Goal: Transaction & Acquisition: Purchase product/service

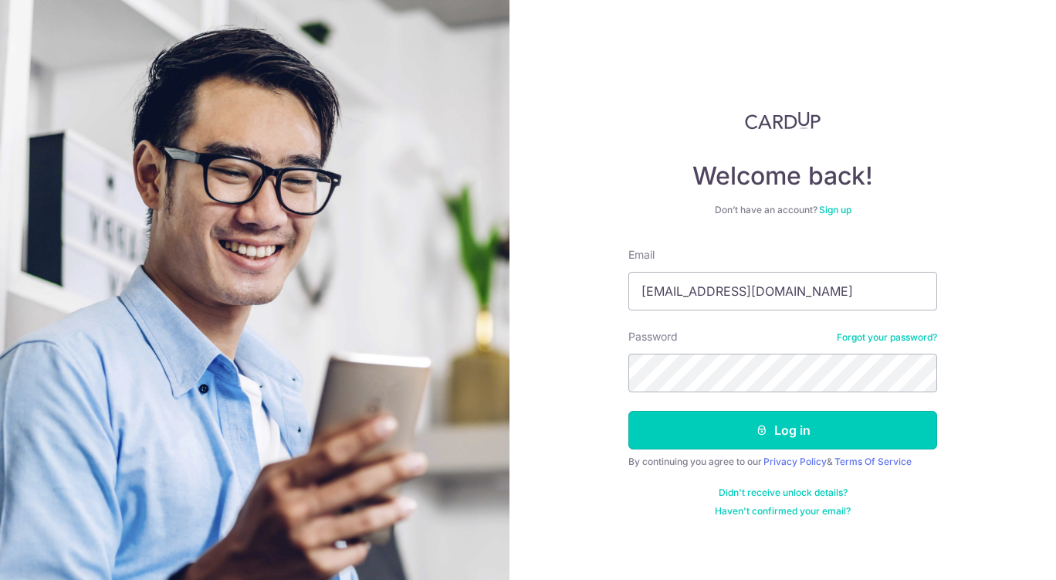
click at [681, 428] on button "Log in" at bounding box center [782, 430] width 309 height 39
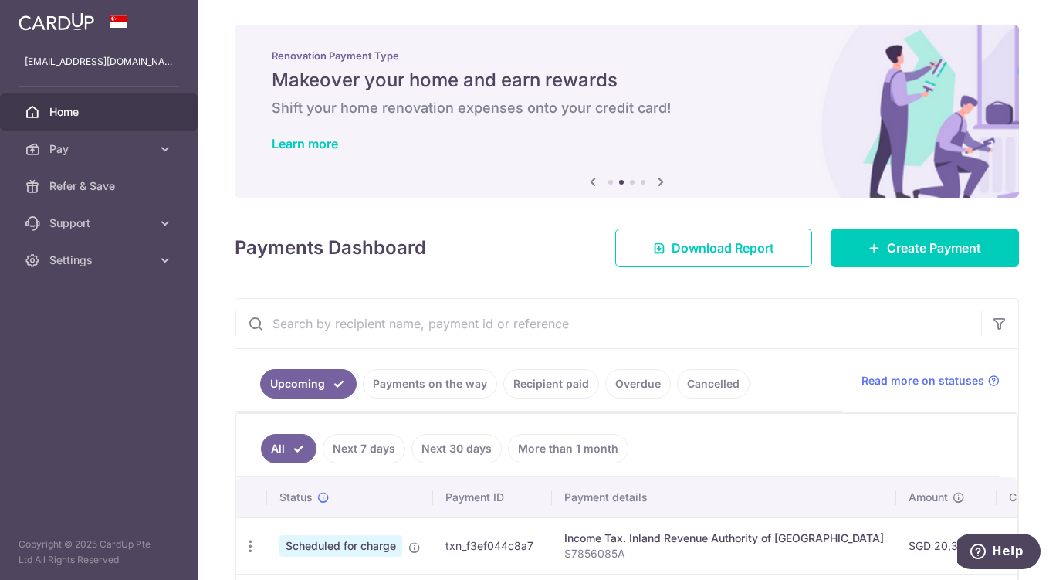
click at [161, 152] on icon at bounding box center [164, 148] width 15 height 15
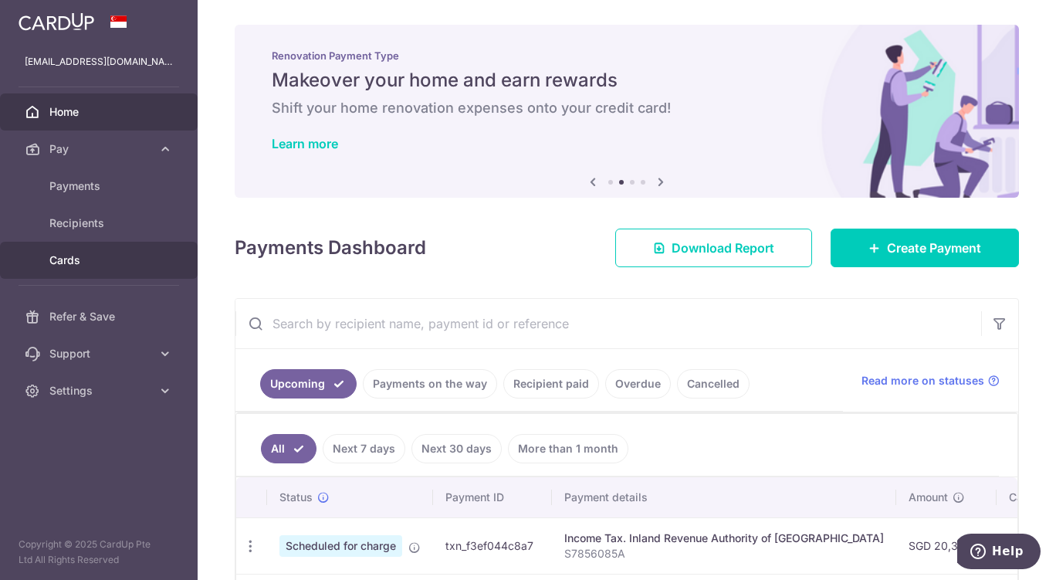
click at [76, 261] on span "Cards" at bounding box center [100, 259] width 102 height 15
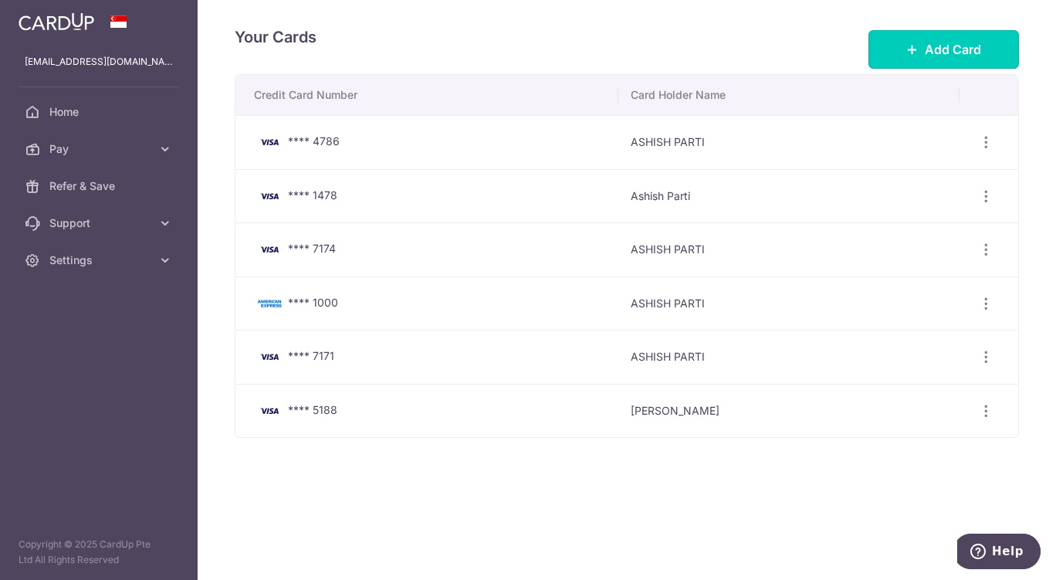
click at [965, 52] on span "Add Card" at bounding box center [953, 49] width 56 height 19
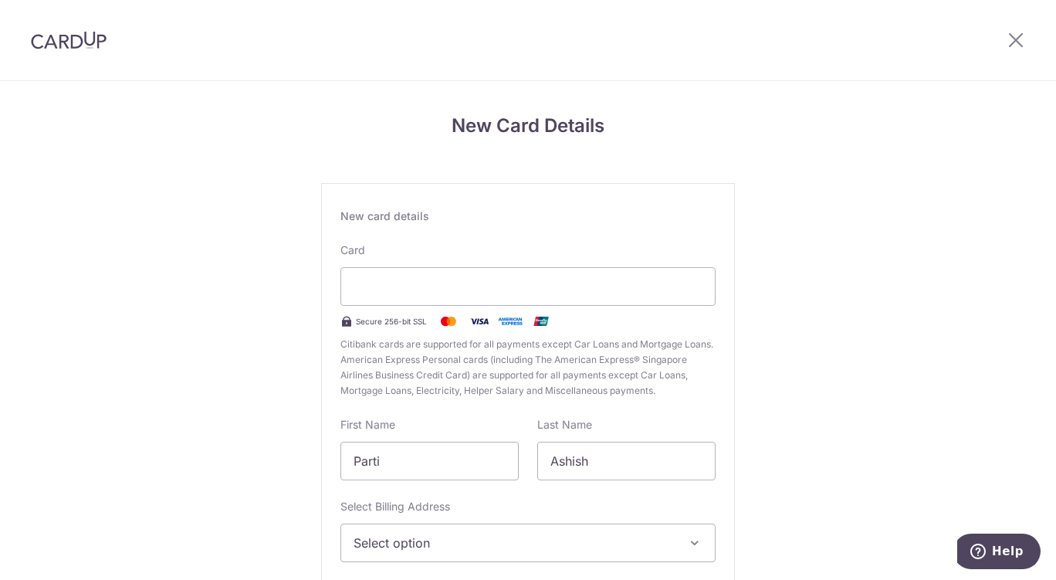
click at [888, 104] on div "New Card Details New card details Card Secure 256-bit SSL Citibank cards are su…" at bounding box center [528, 405] width 1056 height 648
click at [441, 458] on input "Parti" at bounding box center [429, 461] width 178 height 39
type input "P"
drag, startPoint x: 593, startPoint y: 466, endPoint x: 475, endPoint y: 460, distance: 118.3
click at [475, 460] on div "First Name Aarti Last Name Ashish" at bounding box center [528, 448] width 394 height 63
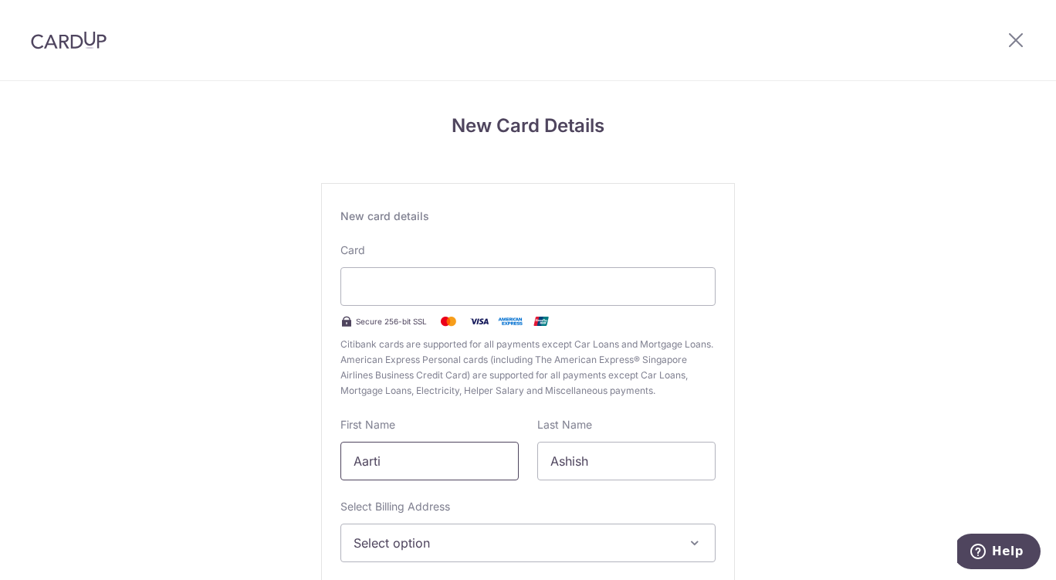
click at [475, 460] on input "Aarti" at bounding box center [429, 461] width 178 height 39
type input "Aarti"
click at [602, 459] on input "Ashish" at bounding box center [626, 461] width 178 height 39
type input "A"
type input "Nagarajan"
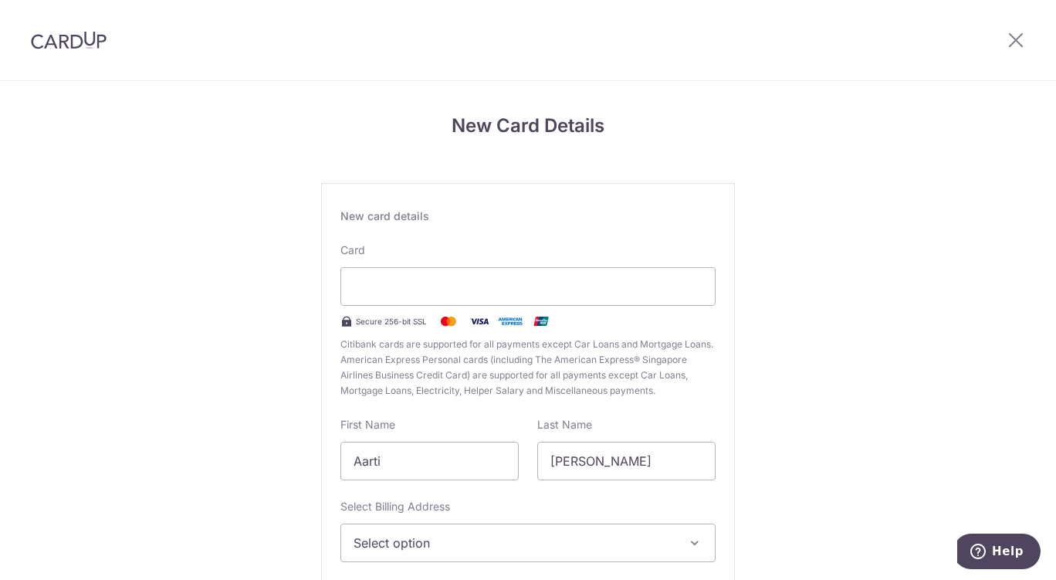
click at [512, 550] on span "Select option" at bounding box center [514, 542] width 321 height 19
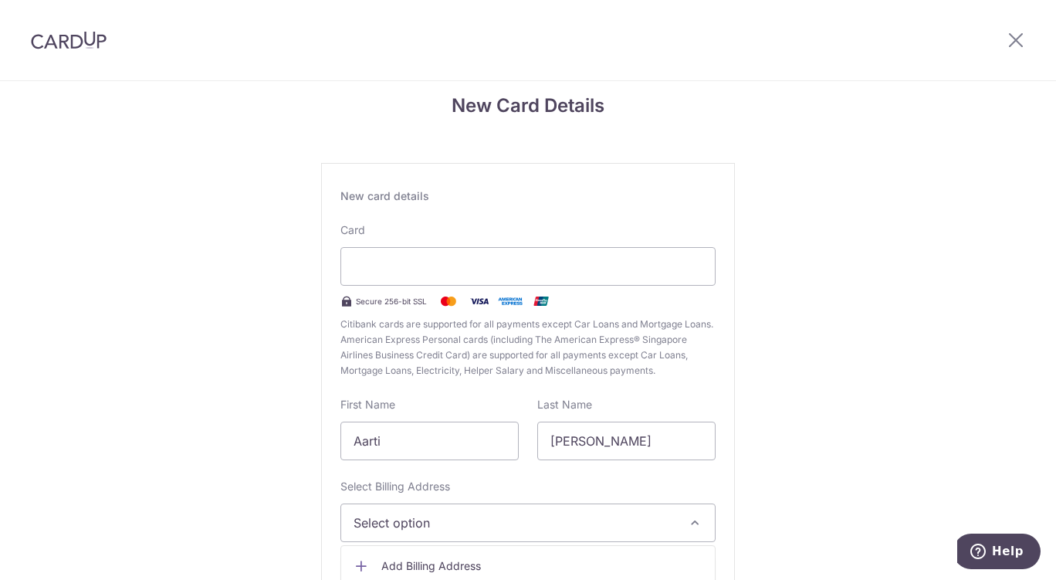
scroll to position [150, 0]
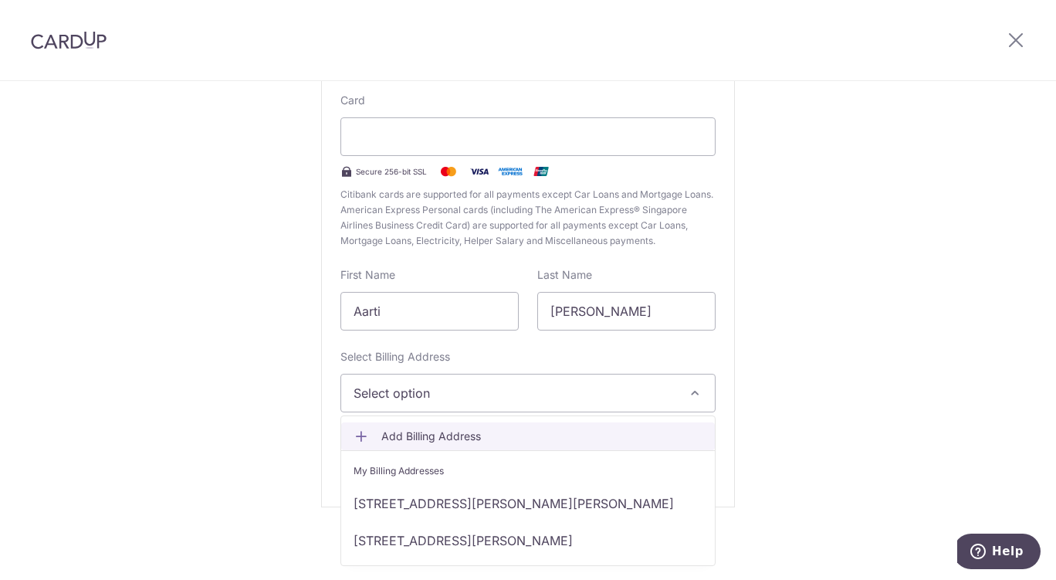
click at [481, 432] on span "Add Billing Address" at bounding box center [541, 435] width 321 height 15
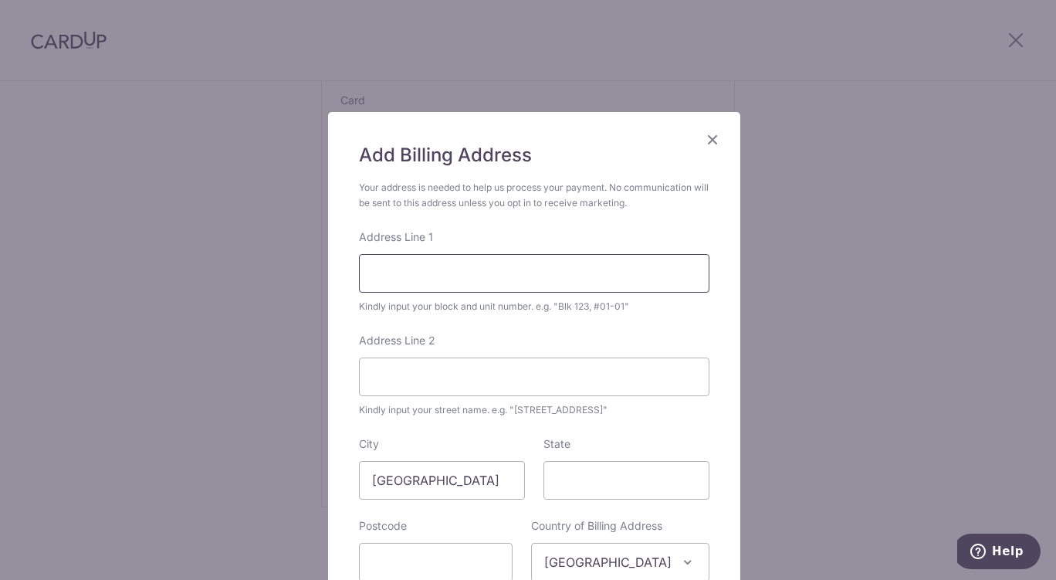
click at [467, 262] on input "Address Line 1" at bounding box center [534, 273] width 350 height 39
click at [467, 262] on input "2" at bounding box center [534, 273] width 350 height 39
type input "2 Leonie Hill Road"
type input "#15-03 Leonie Condotel"
type input "239192"
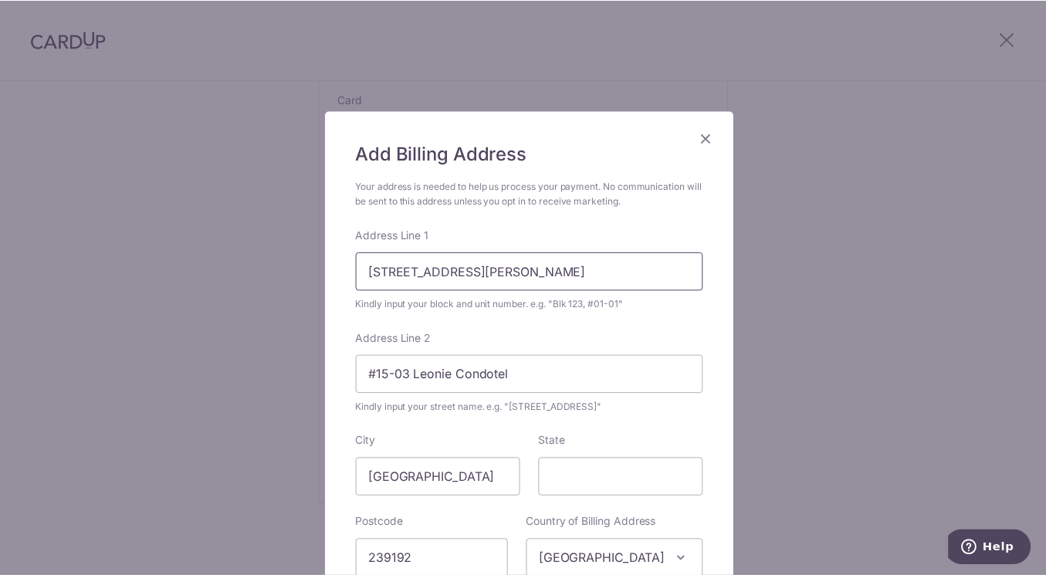
scroll to position [2, 0]
click at [407, 379] on input "#15-03 Leonie Condotel" at bounding box center [534, 375] width 350 height 39
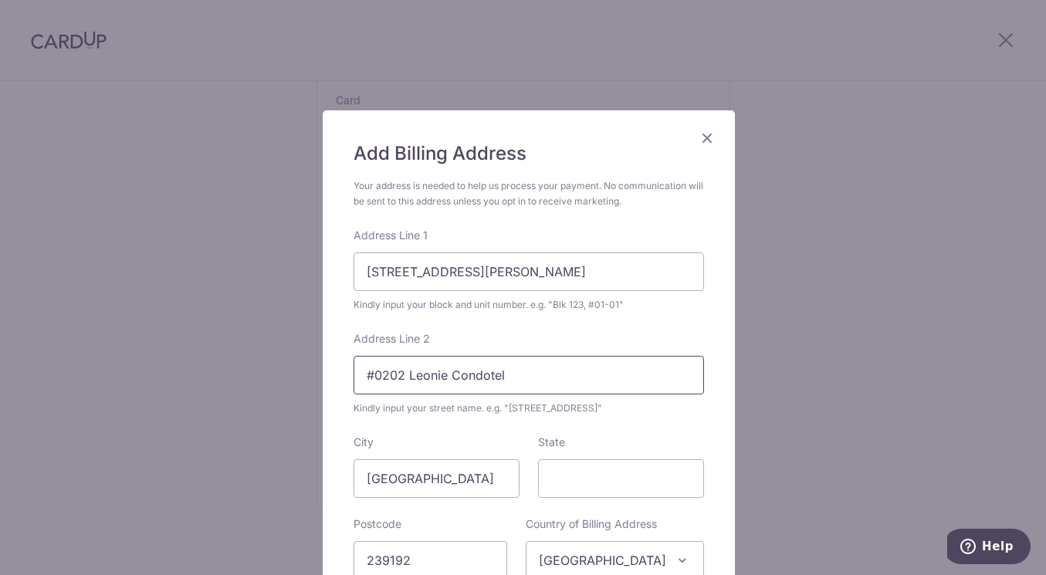
type input "#0202 Leonie Condotel"
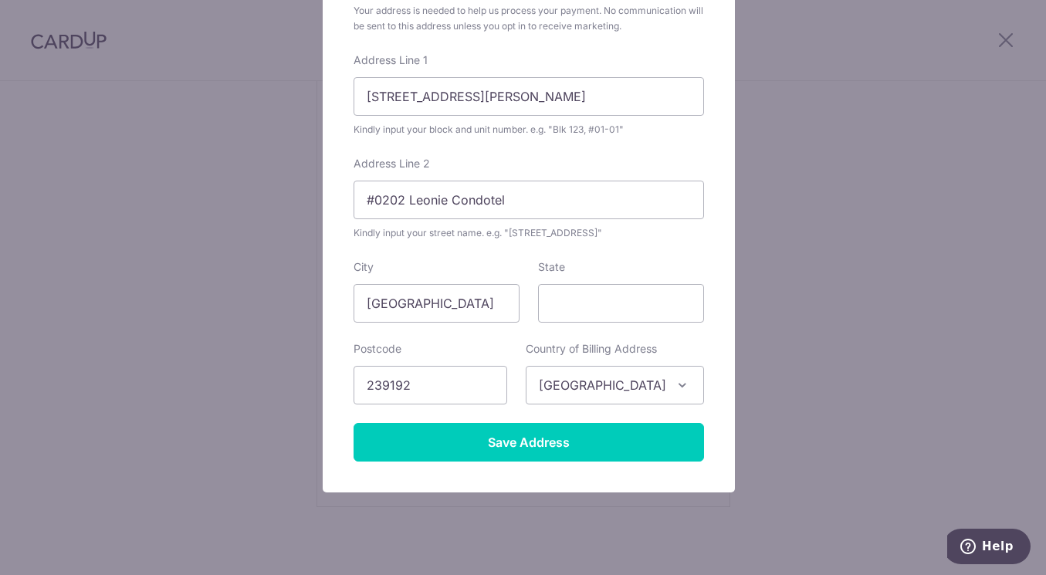
scroll to position [206, 0]
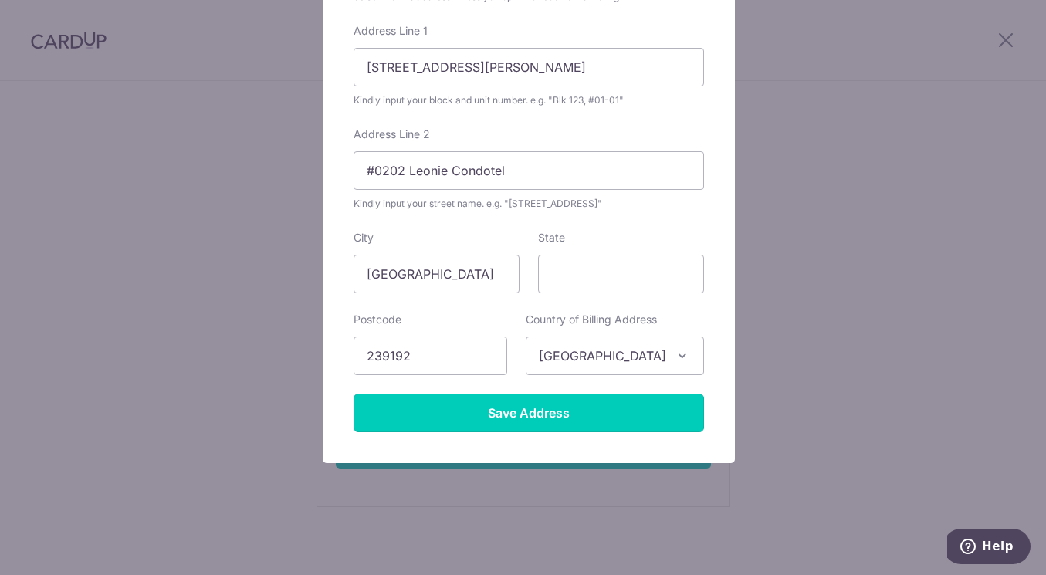
click at [465, 415] on input "Save Address" at bounding box center [529, 413] width 350 height 39
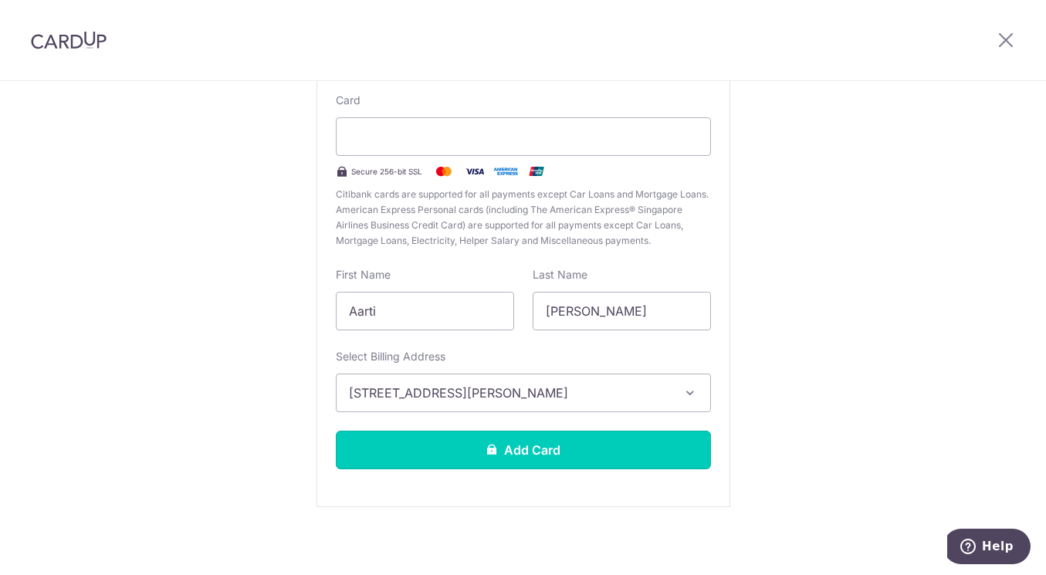
click at [601, 451] on button "Add Card" at bounding box center [523, 450] width 375 height 39
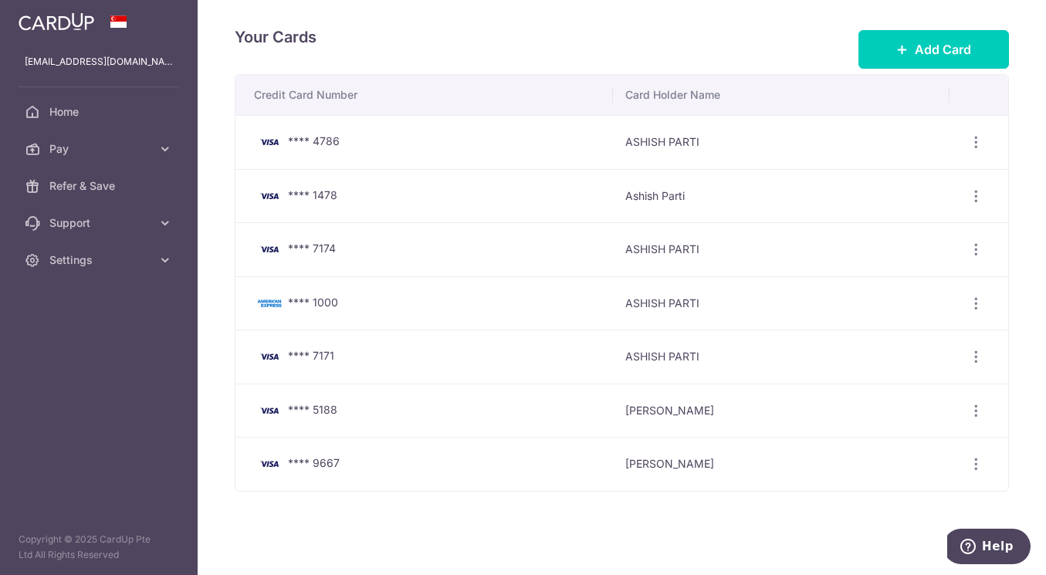
click at [145, 150] on span "Pay" at bounding box center [100, 148] width 102 height 15
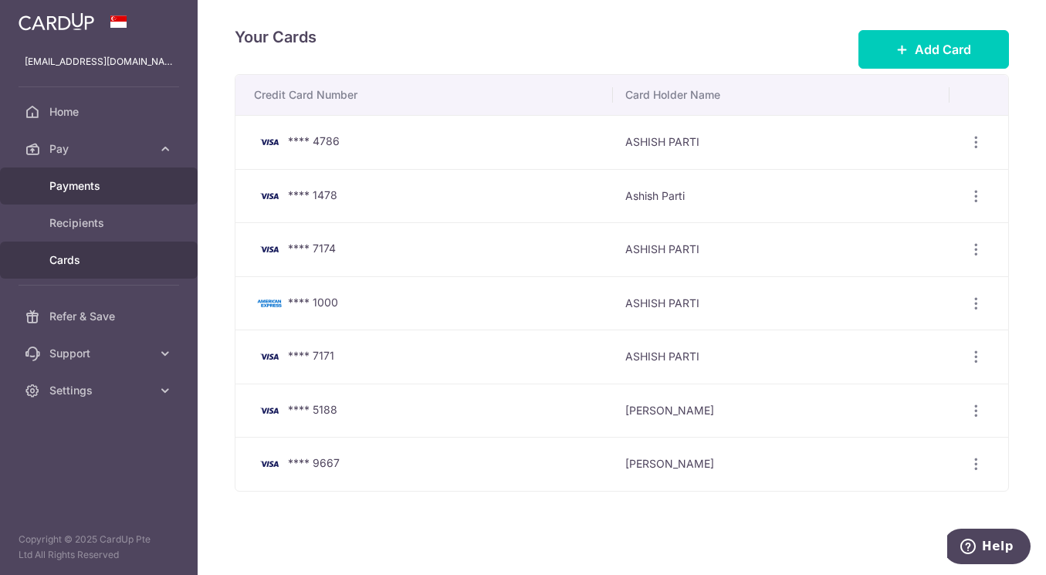
click at [95, 184] on span "Payments" at bounding box center [100, 185] width 102 height 15
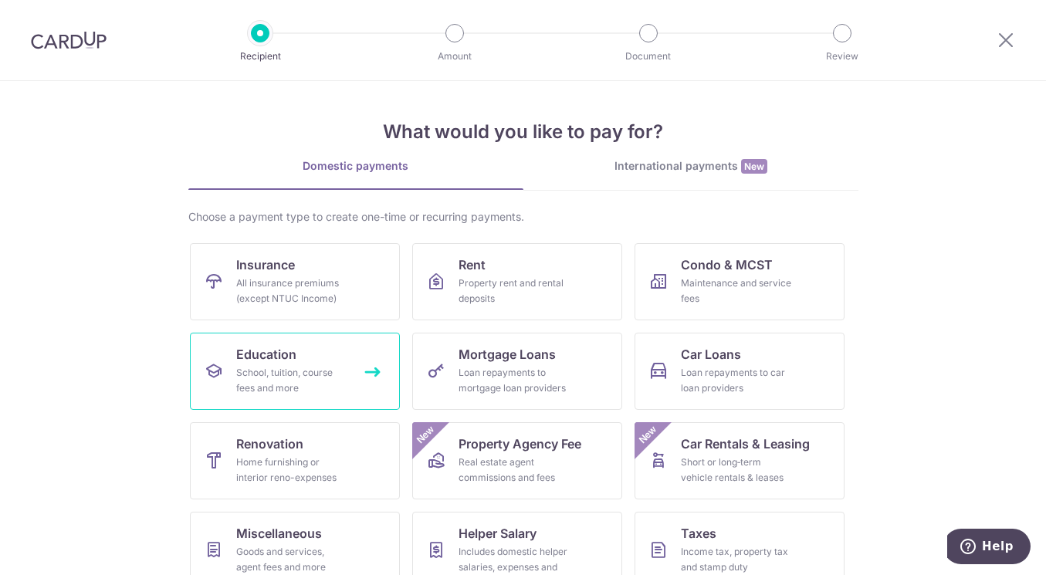
click at [307, 366] on div "School, tuition, course fees and more" at bounding box center [291, 380] width 111 height 31
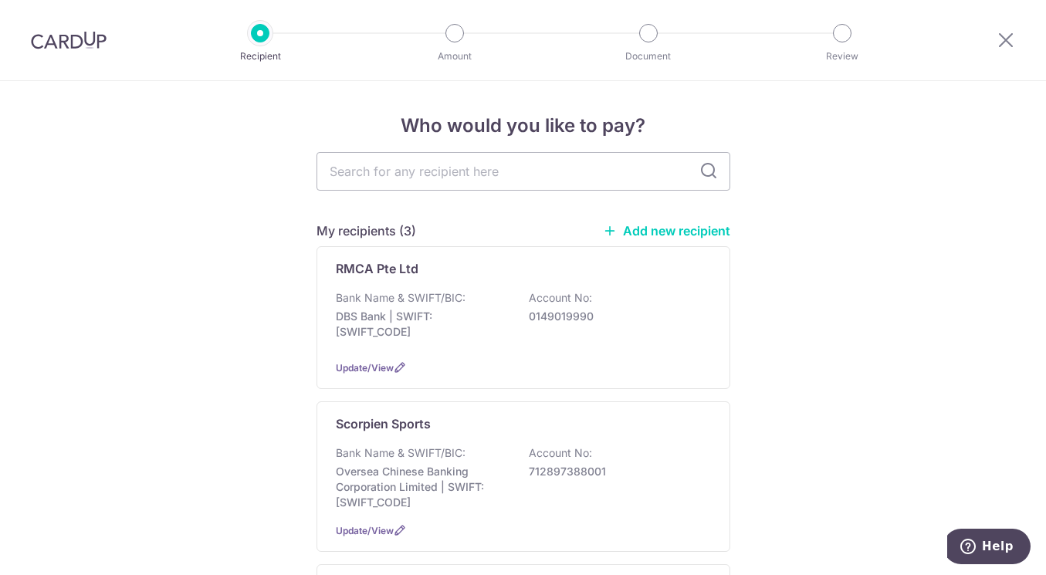
type input "t"
type input "tan"
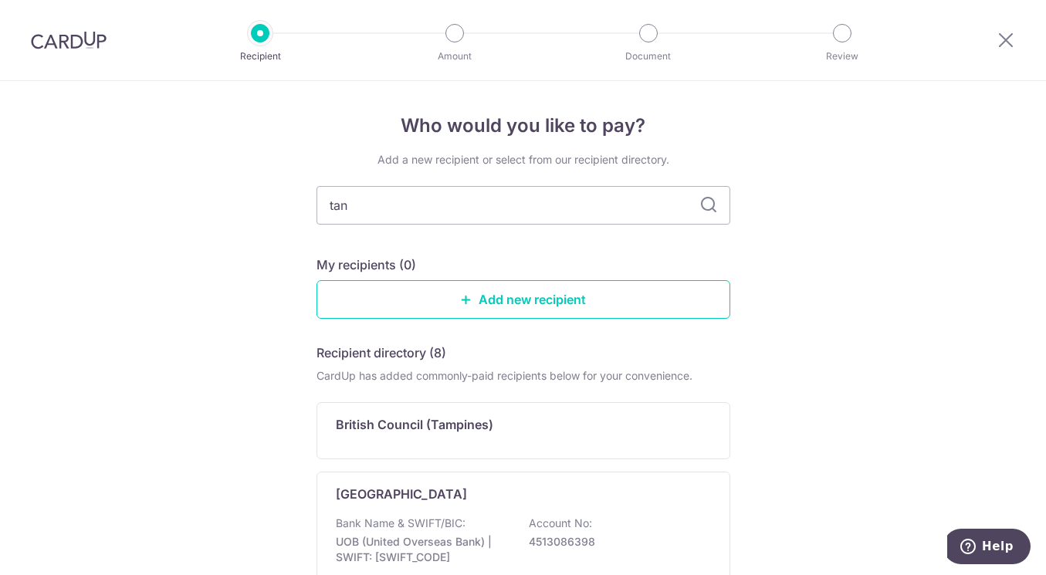
type input "tang"
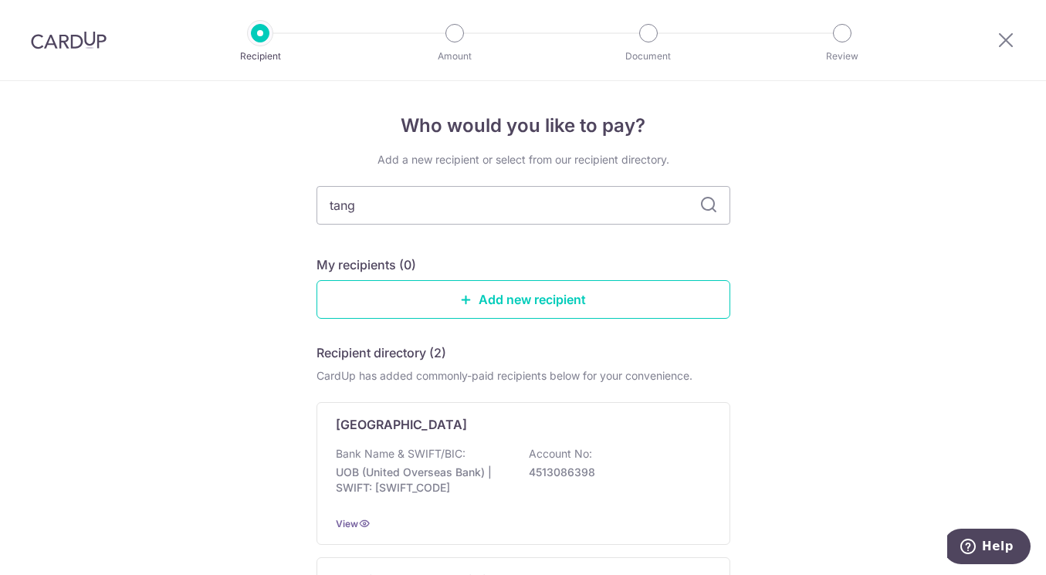
click at [63, 54] on div at bounding box center [68, 40] width 137 height 80
click at [56, 38] on img at bounding box center [69, 40] width 76 height 19
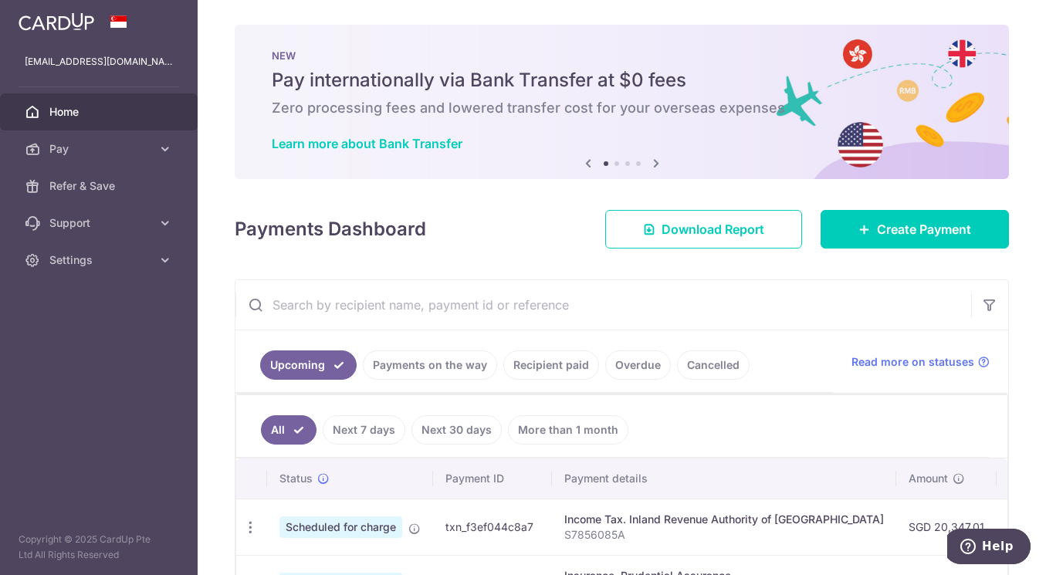
click at [56, 38] on div at bounding box center [99, 21] width 198 height 43
click at [923, 240] on link "Create Payment" at bounding box center [915, 229] width 188 height 39
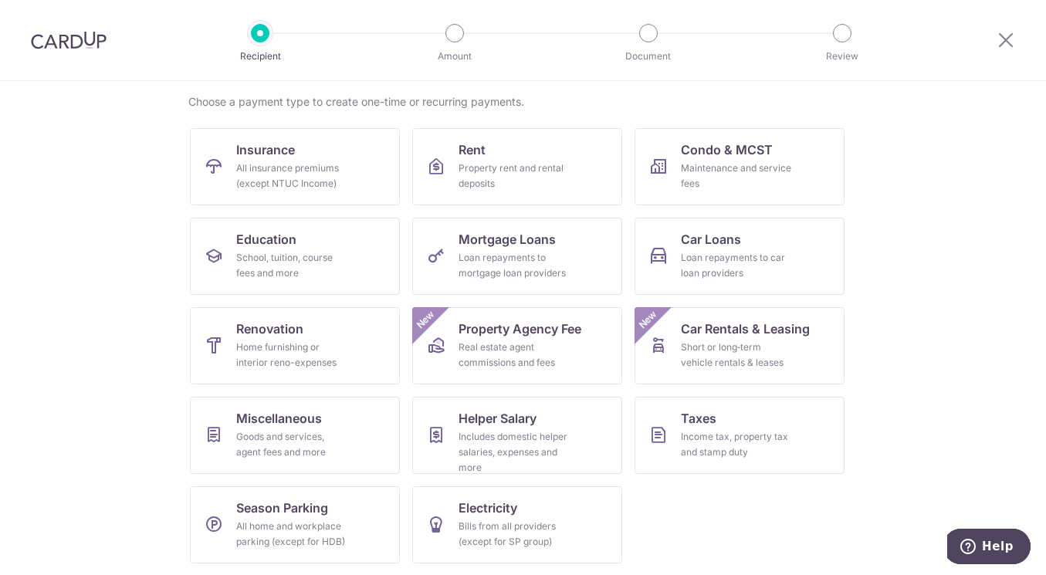
scroll to position [116, 0]
click at [267, 259] on div "School, tuition, course fees and more" at bounding box center [291, 264] width 111 height 31
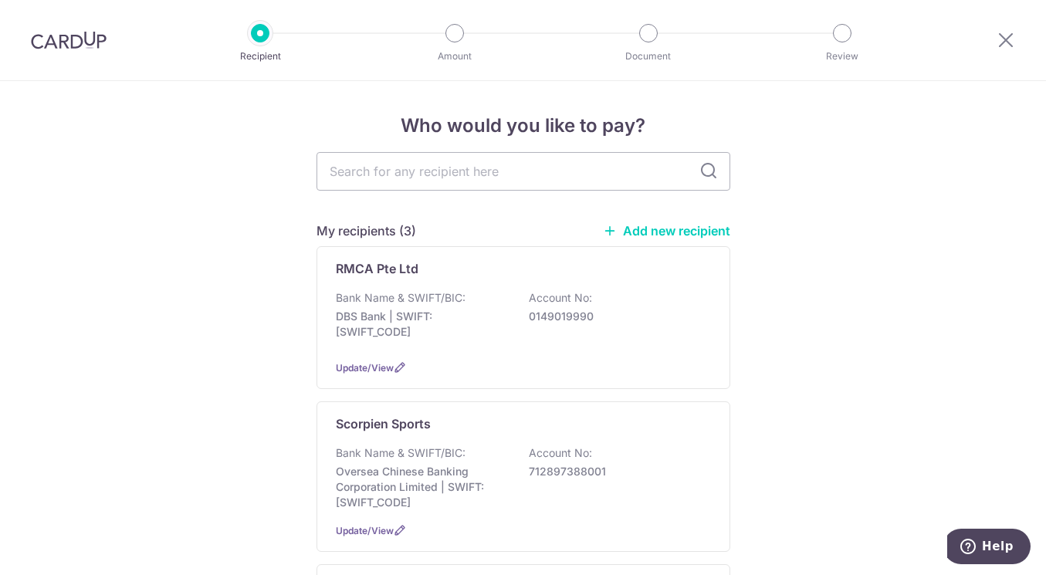
click at [436, 168] on input "text" at bounding box center [523, 171] width 414 height 39
type input "TANGLIN"
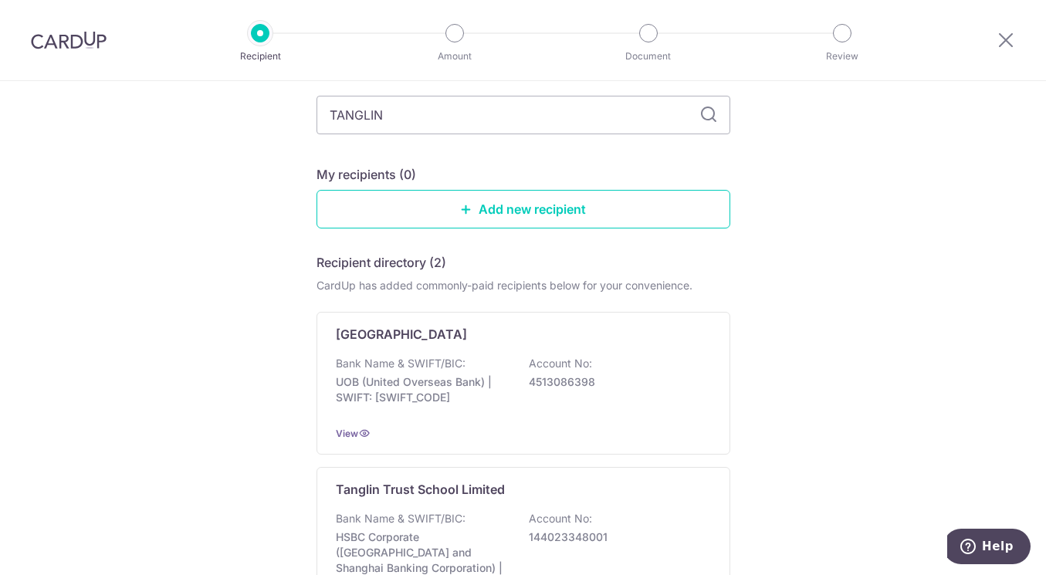
scroll to position [267, 0]
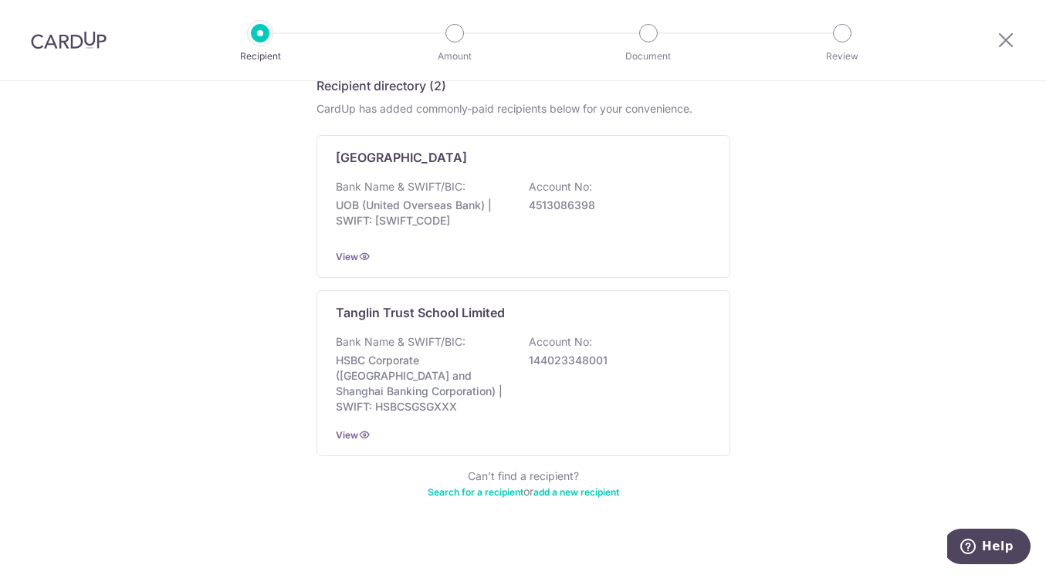
click at [431, 313] on p "Tanglin Trust School Limited" at bounding box center [420, 312] width 169 height 19
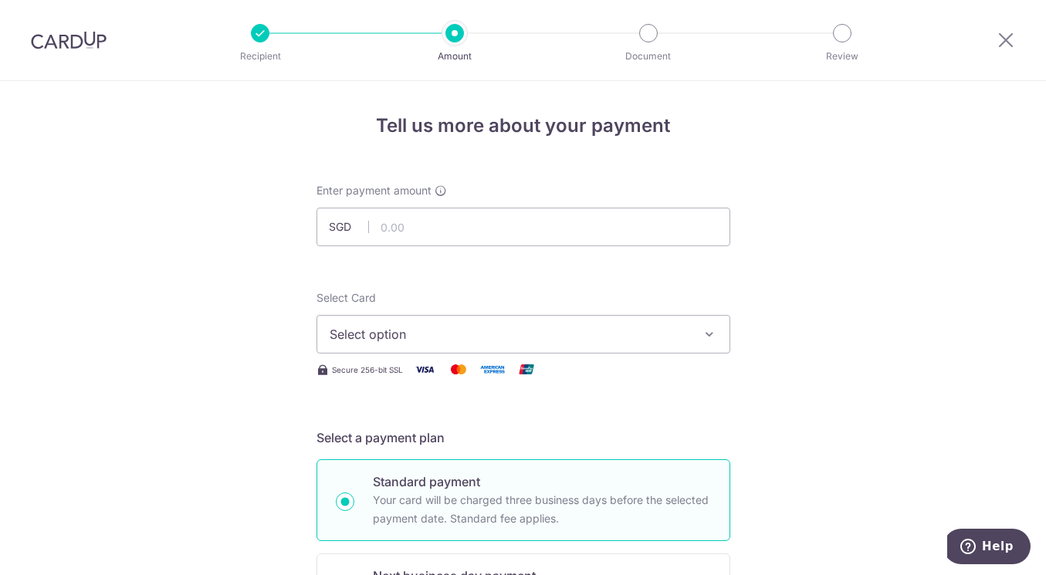
click at [442, 207] on div "Enter payment amount SGD" at bounding box center [523, 214] width 414 height 63
click at [445, 215] on input "text" at bounding box center [523, 227] width 414 height 39
type input "19,010.00"
click at [582, 246] on div at bounding box center [541, 246] width 250 height 1
click at [504, 337] on span "Select option" at bounding box center [510, 334] width 360 height 19
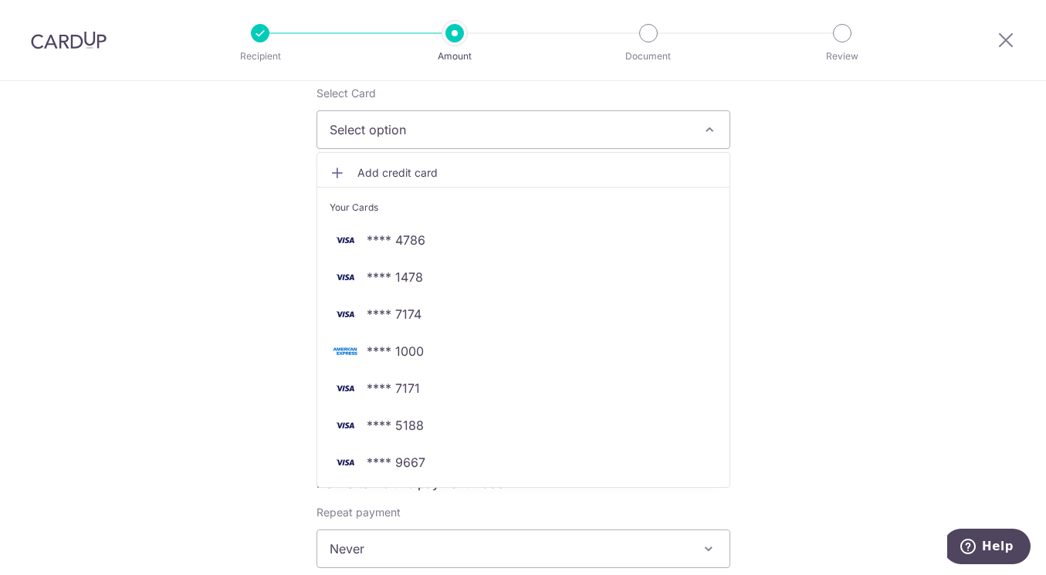
scroll to position [232, 0]
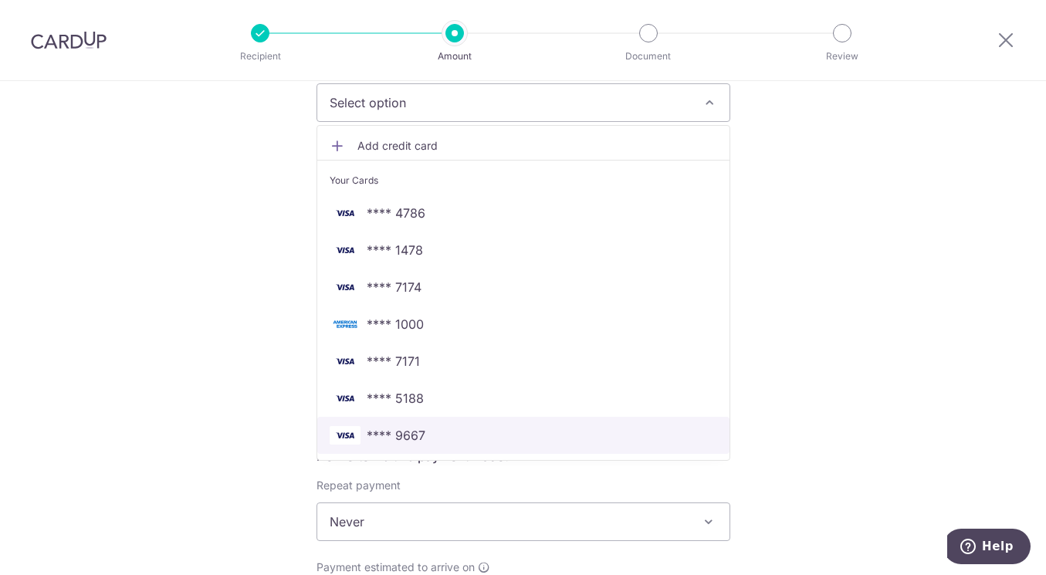
click at [468, 430] on span "**** 9667" at bounding box center [524, 435] width 388 height 19
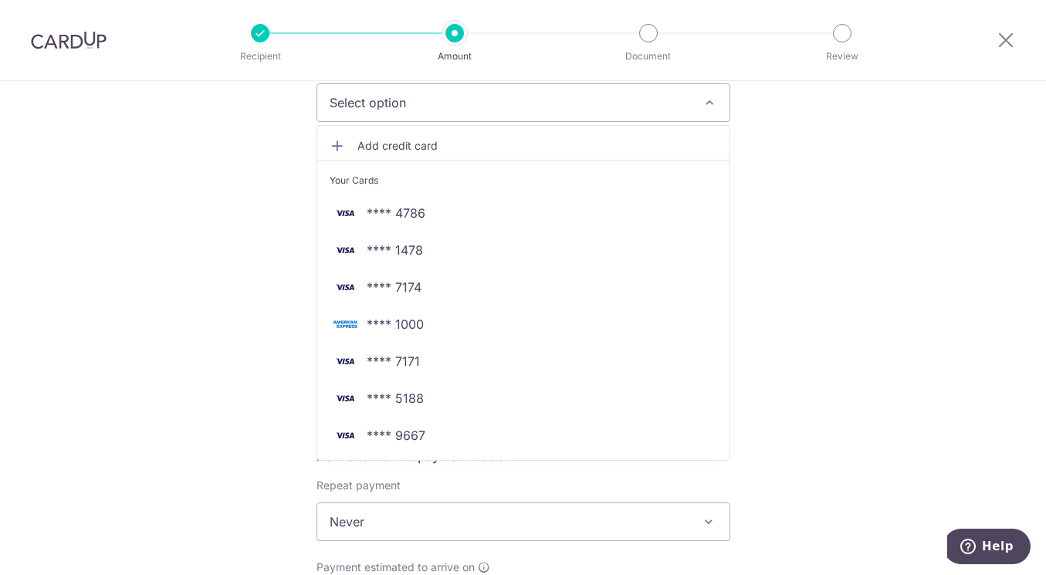
click at [489, 370] on p "Your card will be charged one business day before the selected payment date. Ex…" at bounding box center [542, 372] width 338 height 37
click at [354, 370] on input "Next business day payment Your card will be charged one business day before the…" at bounding box center [345, 364] width 19 height 19
click at [489, 370] on p "Your card will be charged one business day before the selected payment date. Ex…" at bounding box center [542, 372] width 338 height 37
click at [354, 370] on input "Next business day payment Your card will be charged one business day before the…" at bounding box center [345, 364] width 19 height 19
click at [425, 440] on form "Enter payment amount SGD 19,010.00 19010.00 Select Card Select option Add credi…" at bounding box center [523, 562] width 414 height 1222
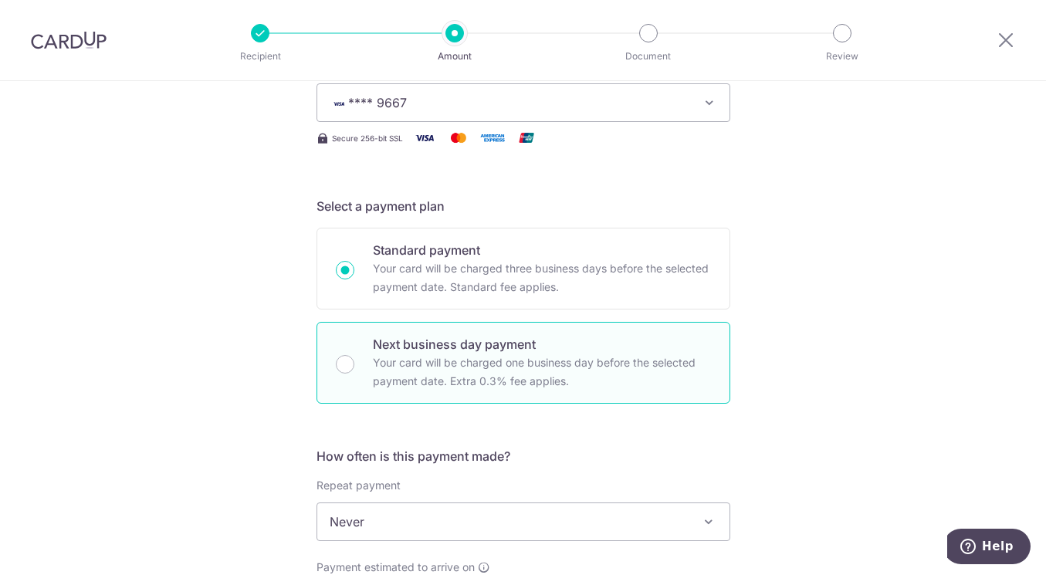
radio input "false"
radio input "true"
click at [437, 450] on div "How often is this payment made? Repeat payment Never Every week Every month Eve…" at bounding box center [523, 541] width 414 height 188
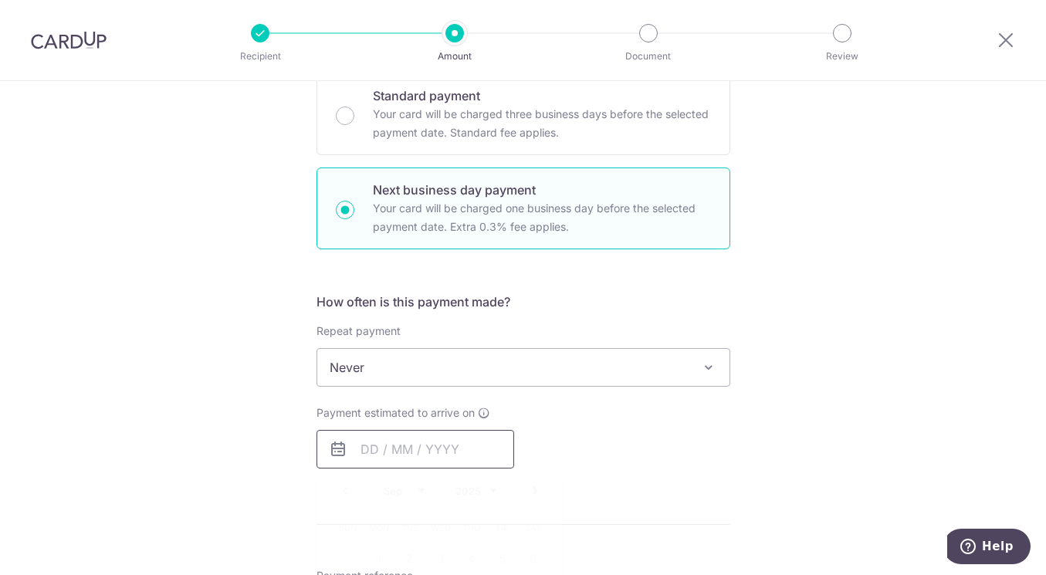
click at [354, 442] on input "text" at bounding box center [415, 449] width 198 height 39
click at [769, 240] on div "Tell us more about your payment Enter payment amount SGD 19,010.00 19010.00 Sel…" at bounding box center [523, 420] width 1046 height 1450
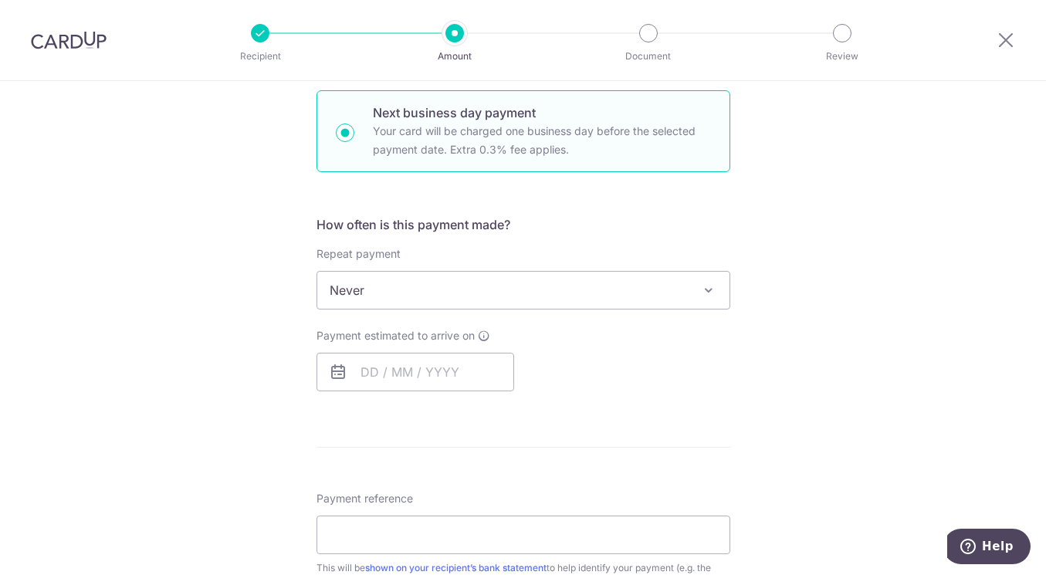
scroll to position [540, 0]
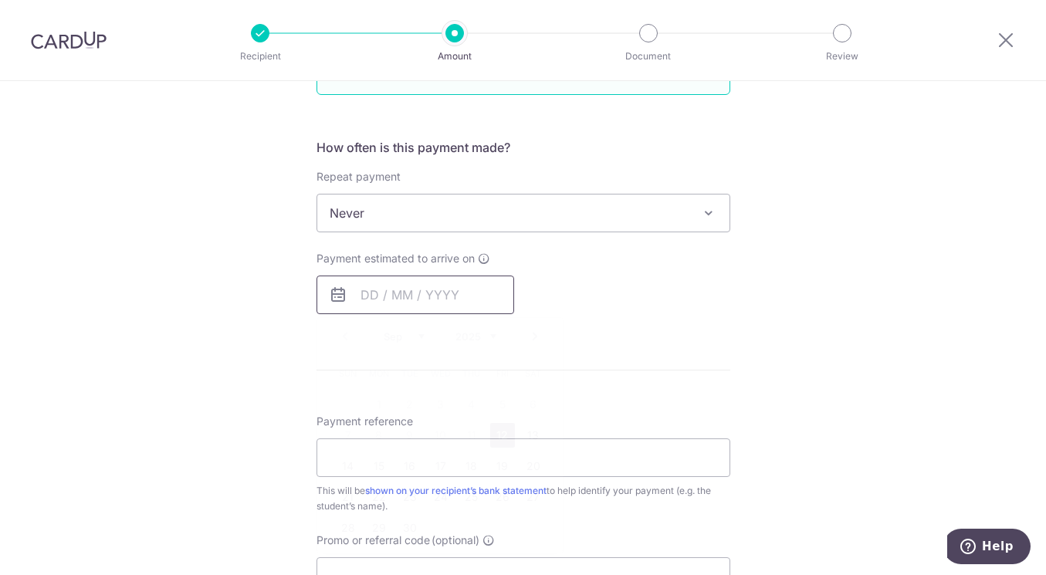
click at [345, 300] on input "text" at bounding box center [415, 295] width 198 height 39
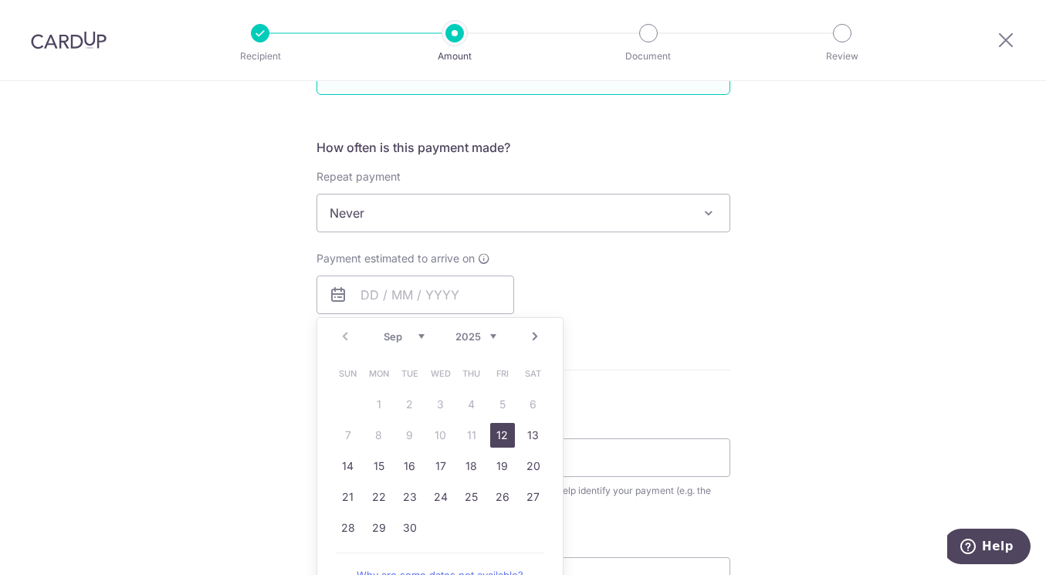
click at [495, 429] on link "12" at bounding box center [502, 435] width 25 height 25
type input "[DATE]"
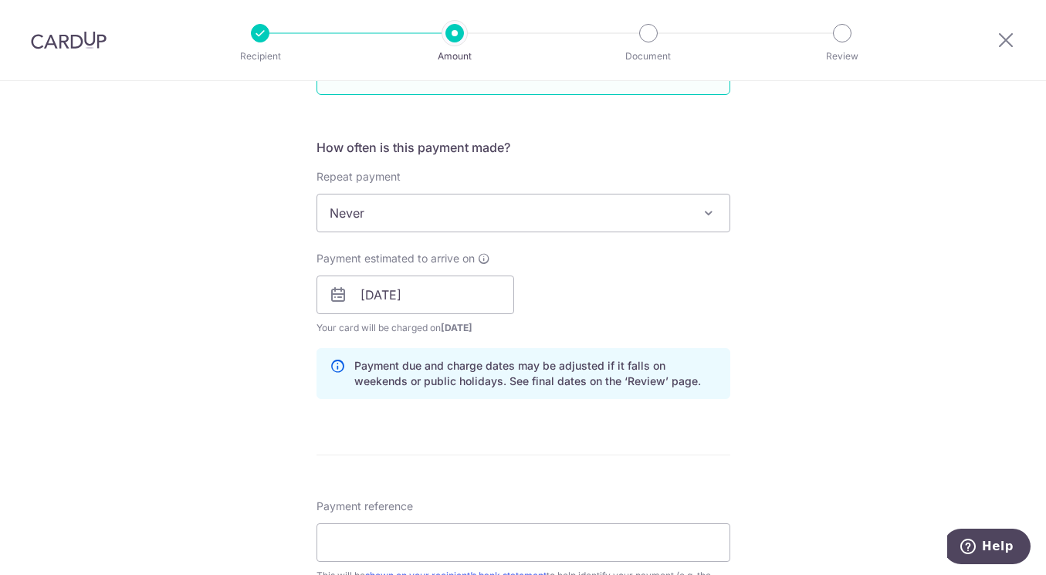
click at [672, 277] on div "Payment estimated to arrive on 12/09/2025 Prev Next Sep Oct Nov Dec 2025 2026 2…" at bounding box center [523, 293] width 432 height 85
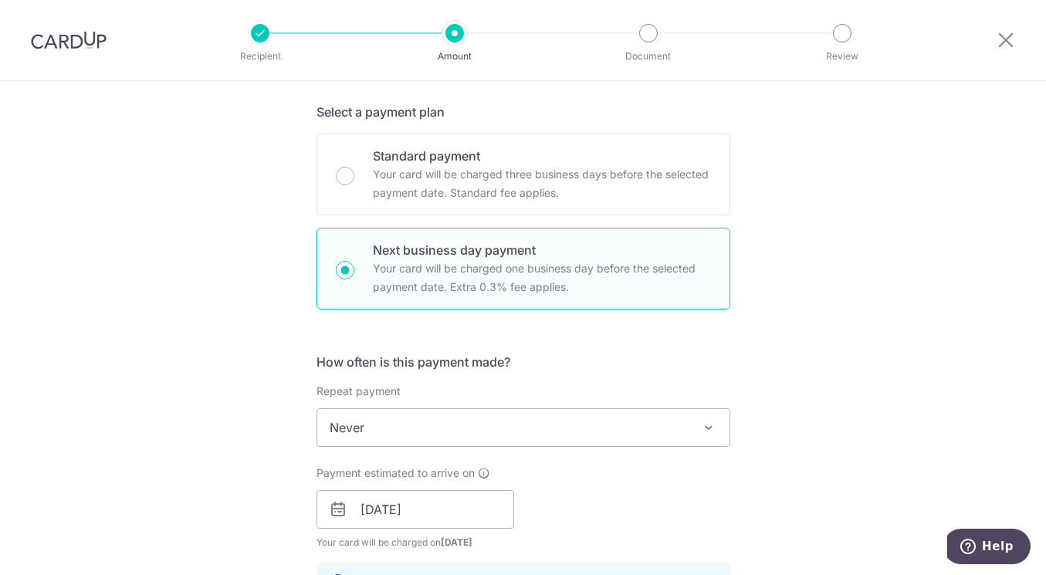
scroll to position [309, 0]
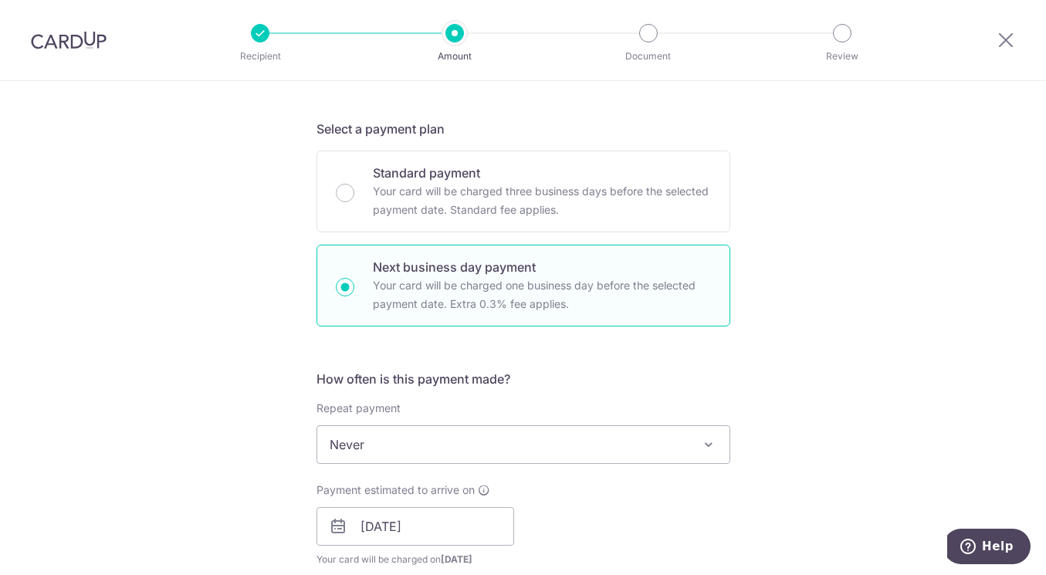
click at [338, 193] on input "Standard payment Your card will be charged three business days before the selec…" at bounding box center [345, 193] width 19 height 19
radio input "true"
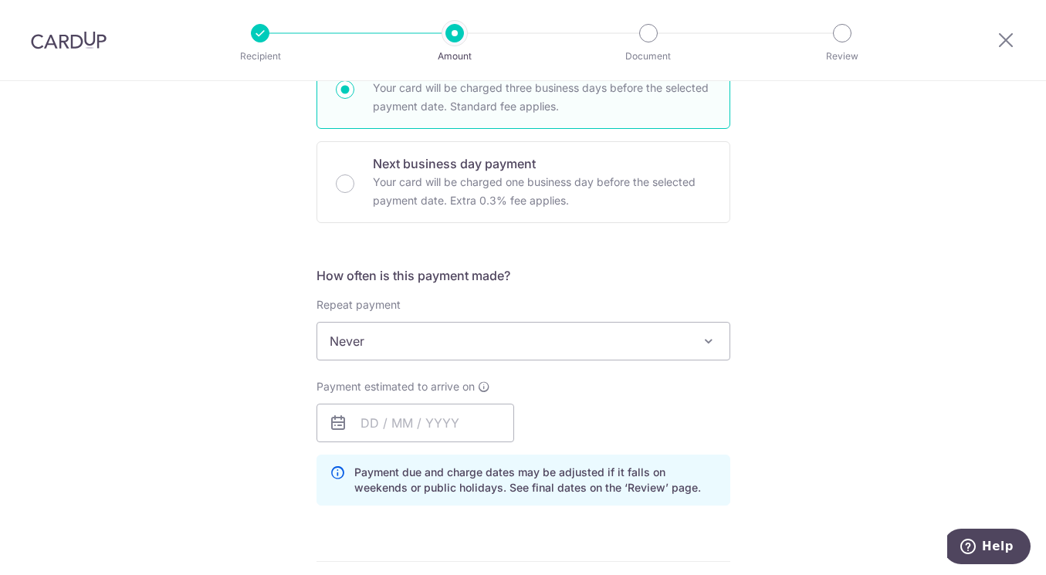
scroll to position [463, 0]
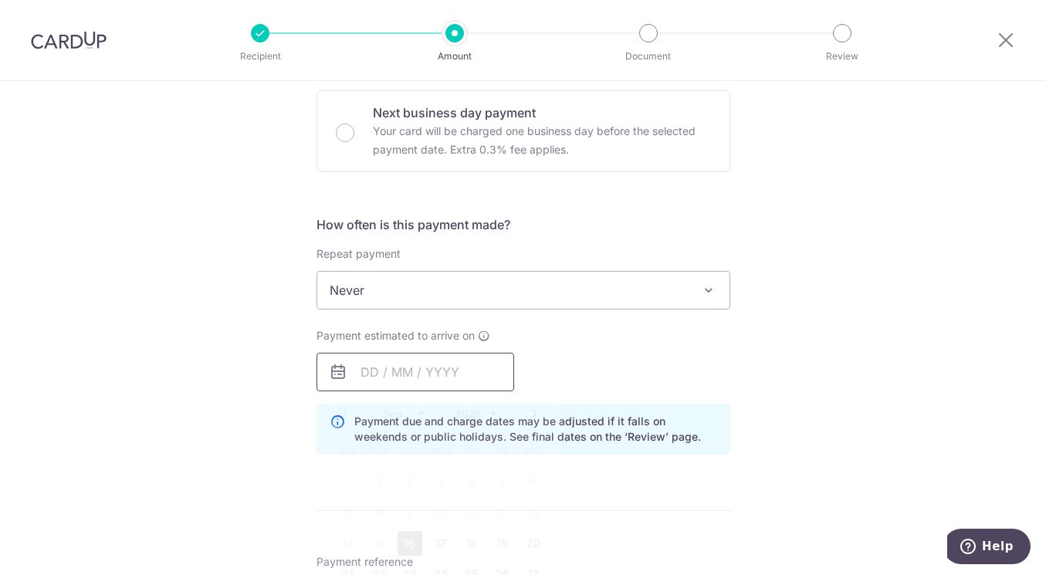
click at [347, 371] on input "text" at bounding box center [415, 372] width 198 height 39
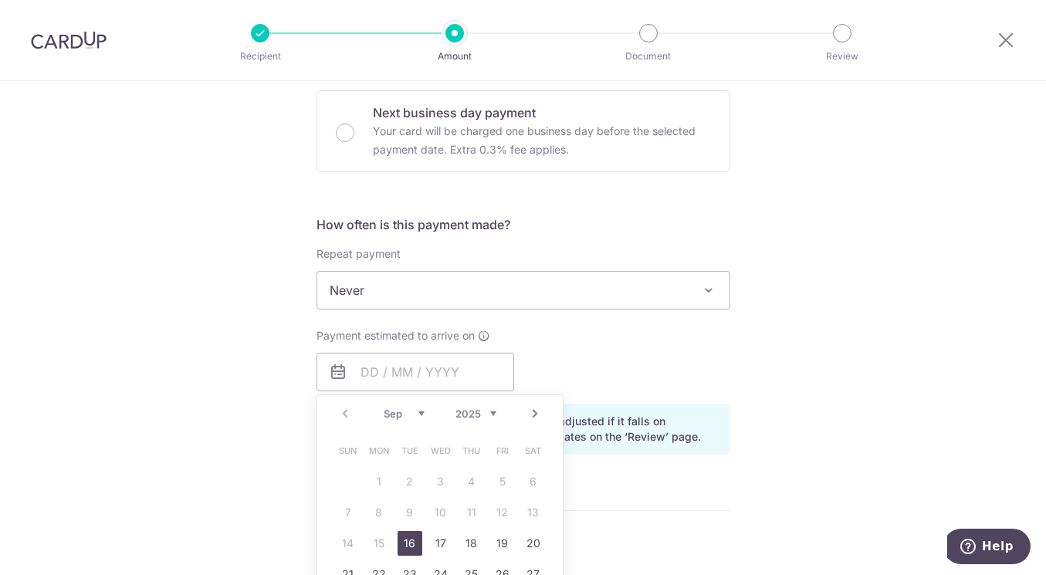
drag, startPoint x: 399, startPoint y: 539, endPoint x: 587, endPoint y: 346, distance: 269.1
click at [400, 539] on link "16" at bounding box center [410, 543] width 25 height 25
type input "16/09/2025"
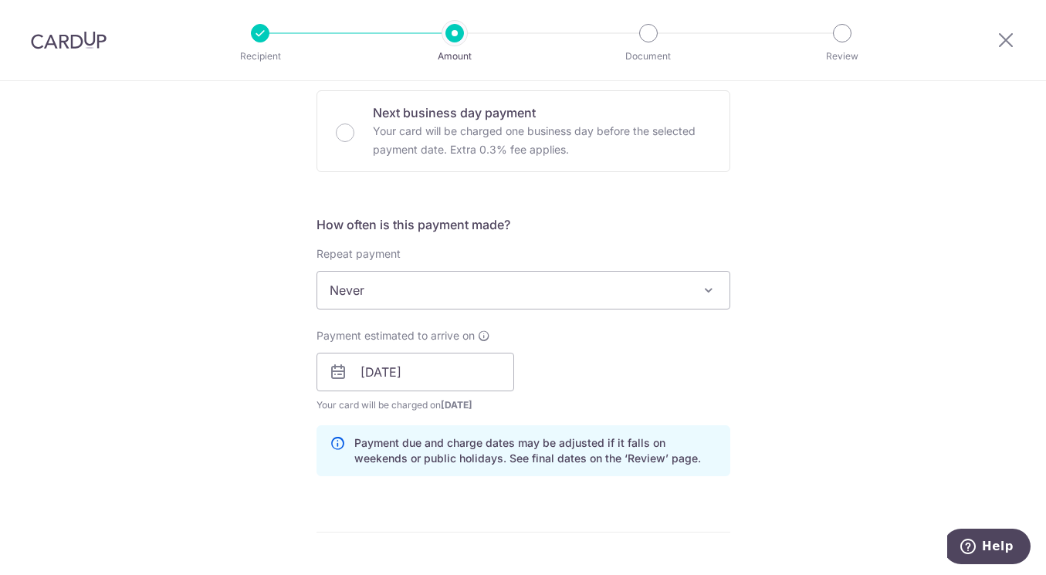
click at [607, 348] on div "Payment estimated to arrive on 16/09/2025 Prev Next Sep Oct Nov Dec 2025 2026 2…" at bounding box center [523, 370] width 432 height 85
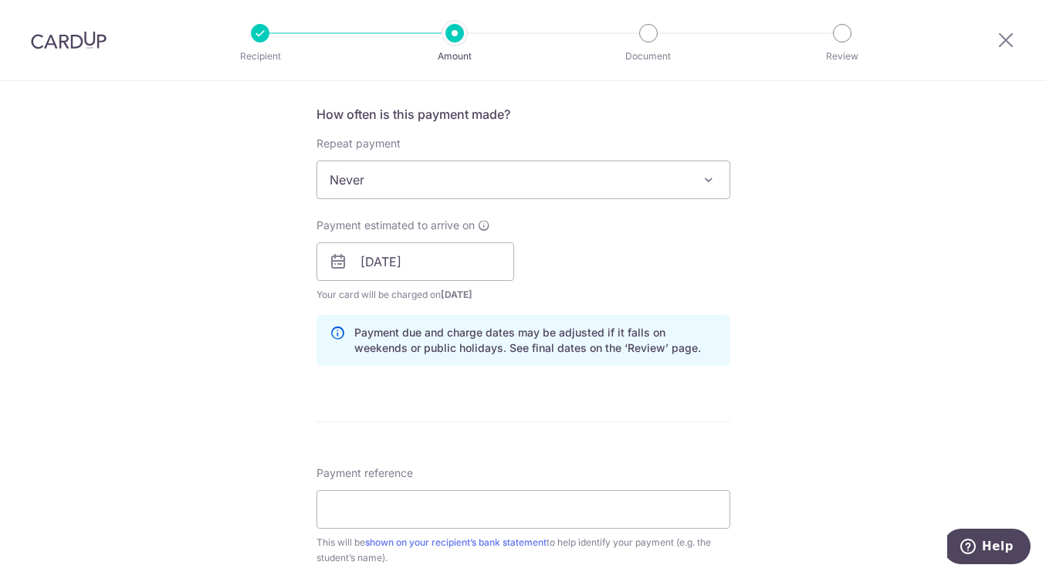
scroll to position [695, 0]
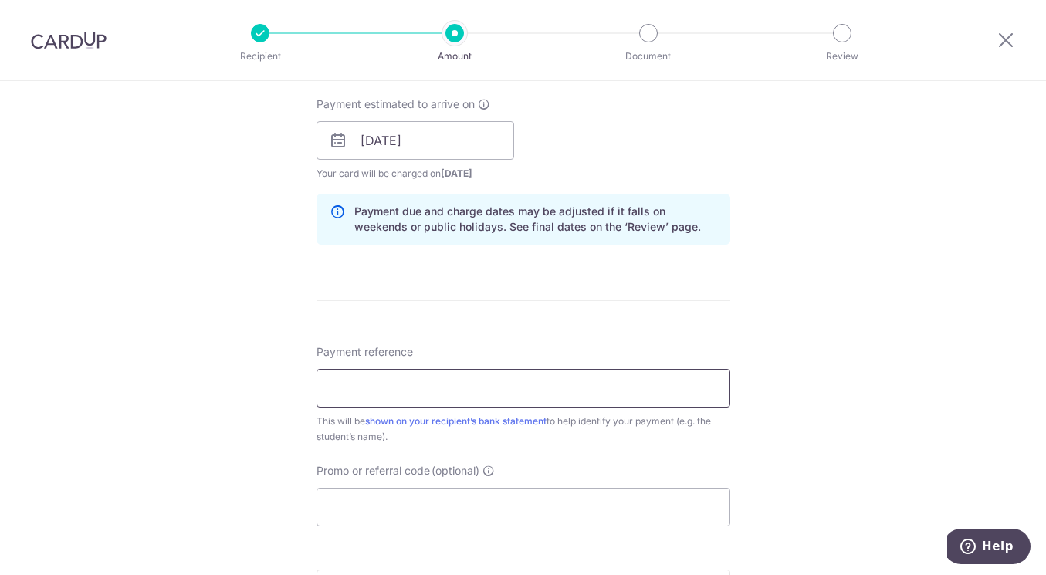
click at [484, 382] on input "Payment reference" at bounding box center [523, 388] width 414 height 39
click at [324, 394] on input "T125ST103920 BHUMIKA MEHN" at bounding box center [523, 388] width 414 height 39
click at [607, 398] on input "INVOICE T125ST103920 BHUMIKA MEHN" at bounding box center [523, 388] width 414 height 39
type input "INVOICE T125ST103920 BHUMIKA MEHN"
click at [614, 529] on form "Enter payment amount SGD 19,010.00 19010.00 Select Card **** 9667 Add credit ca…" at bounding box center [523, 130] width 414 height 1285
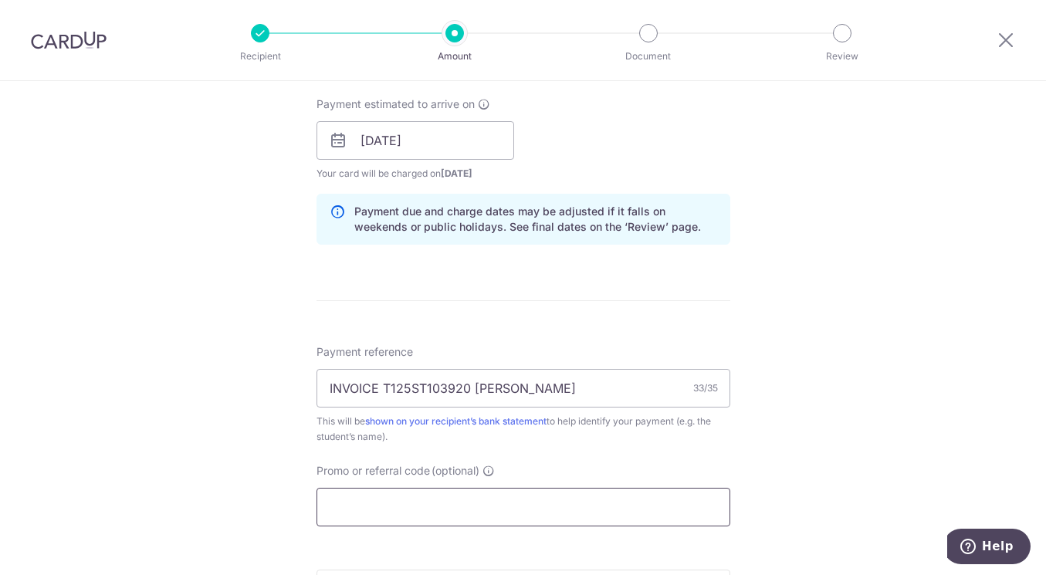
click at [624, 516] on input "Promo or referral code (optional)" at bounding box center [523, 507] width 414 height 39
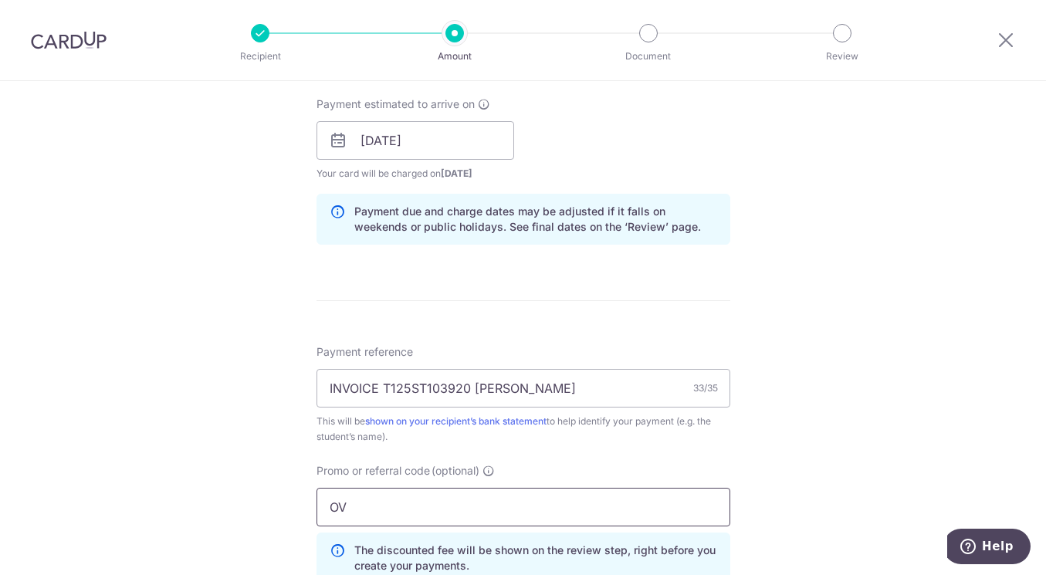
type input "O"
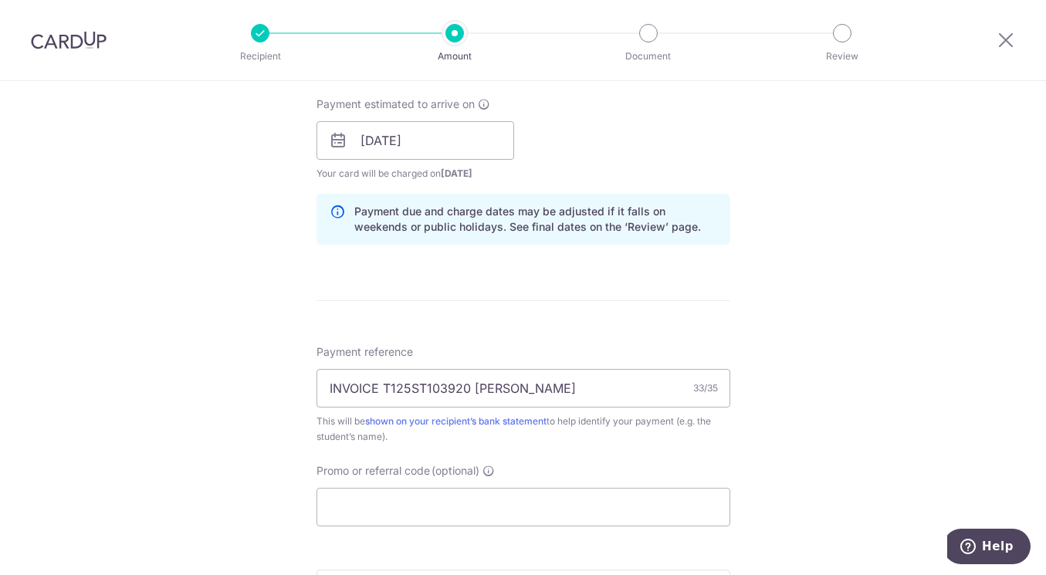
click at [740, 173] on div "Tell us more about your payment Enter payment amount SGD 19,010.00 19010.00 Sel…" at bounding box center [523, 116] width 1046 height 1460
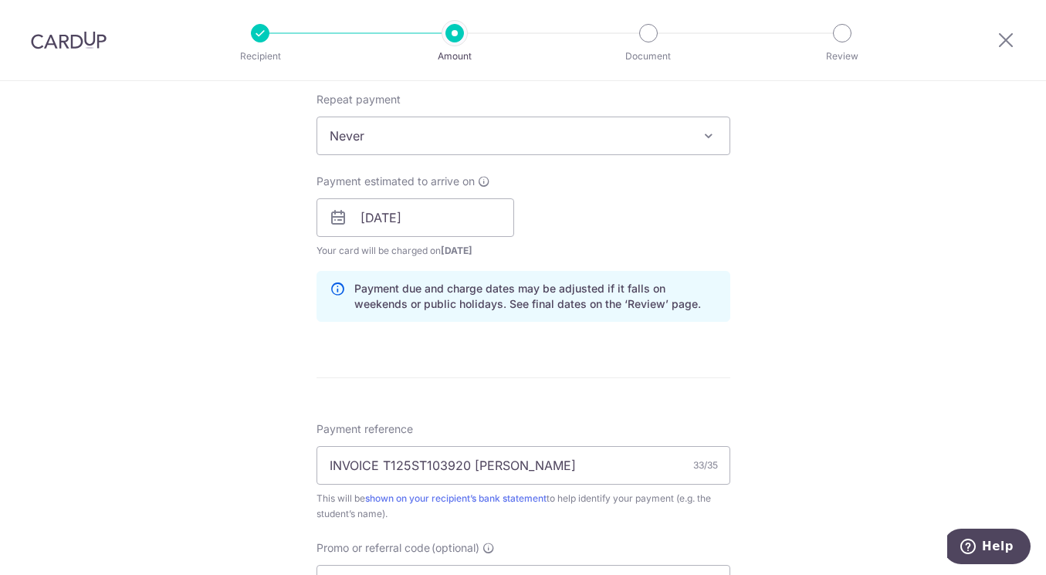
scroll to position [849, 0]
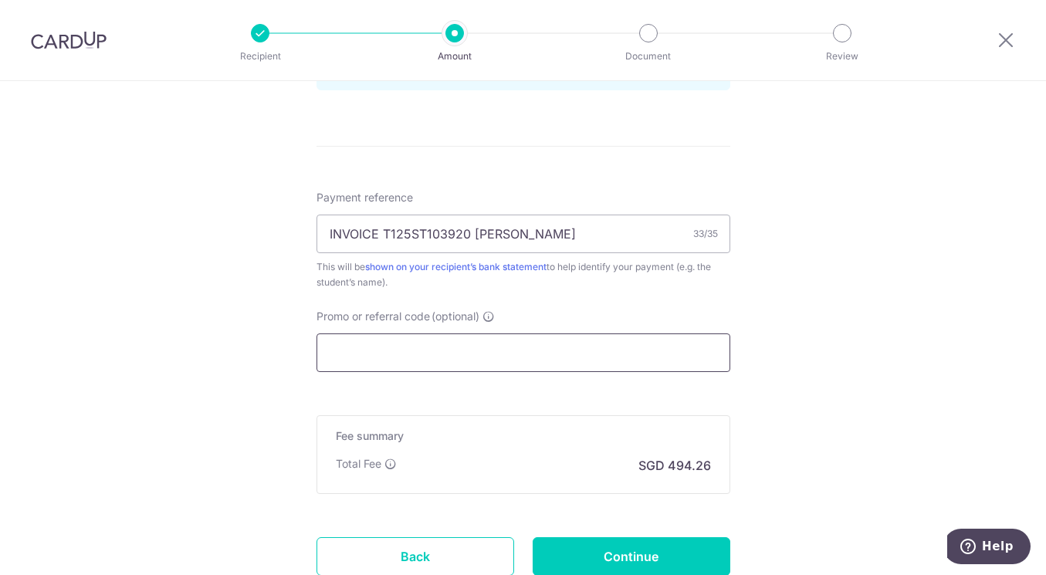
click at [480, 357] on input "Promo or referral code (optional)" at bounding box center [523, 352] width 414 height 39
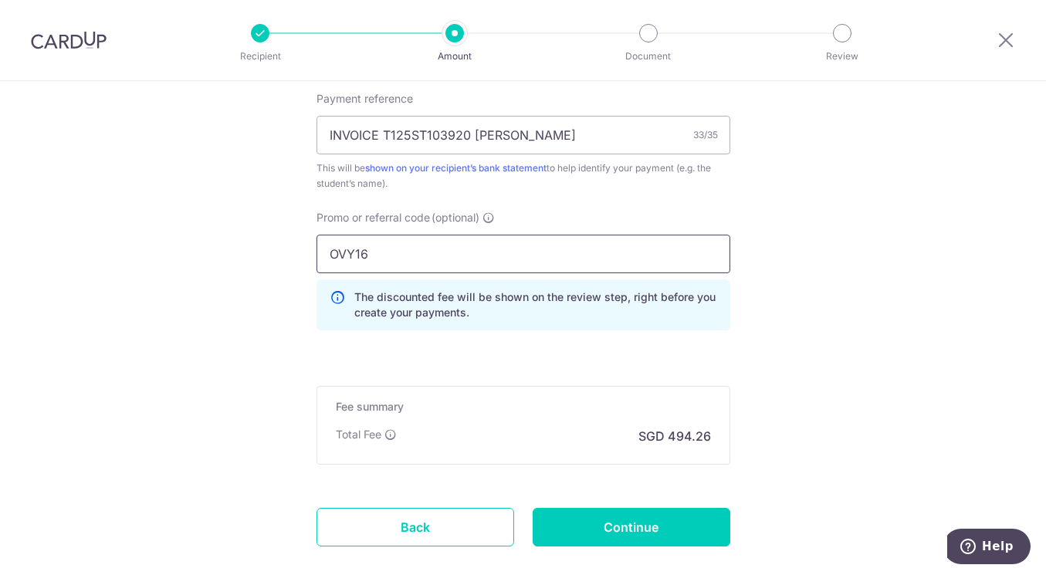
scroll to position [1035, 0]
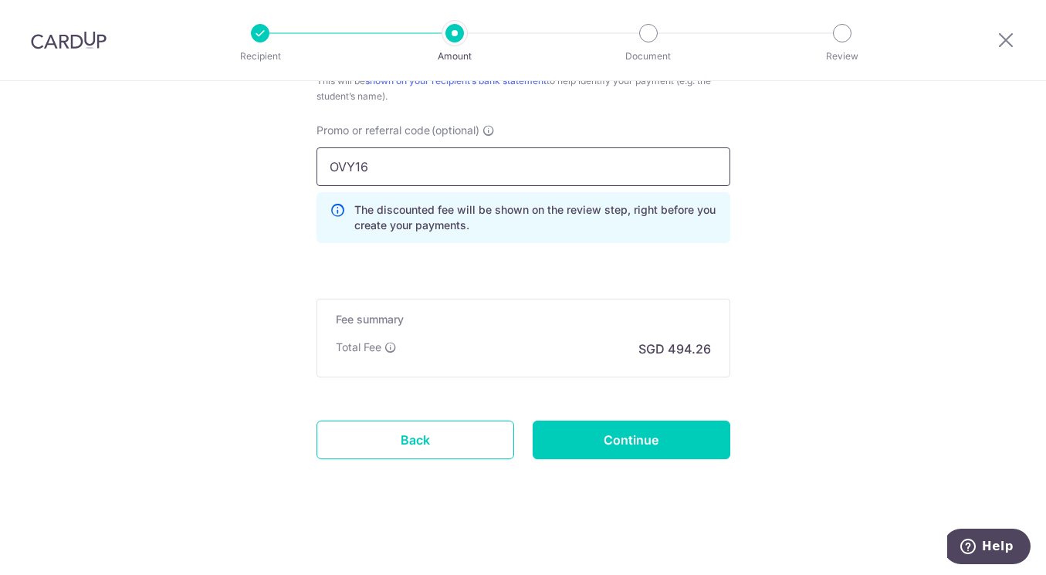
type input "OVY16"
click at [625, 451] on input "Continue" at bounding box center [632, 440] width 198 height 39
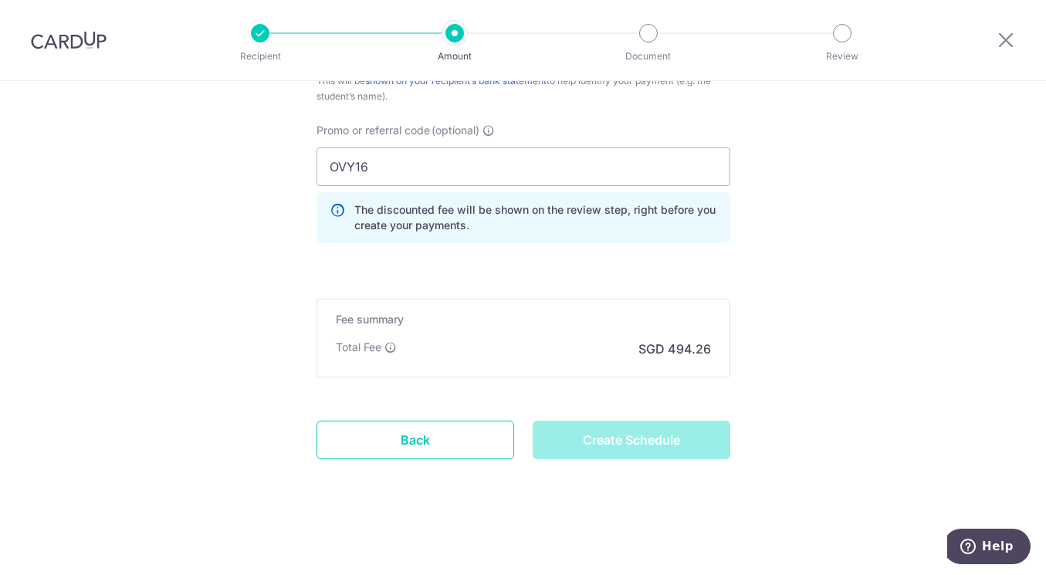
type input "Create Schedule"
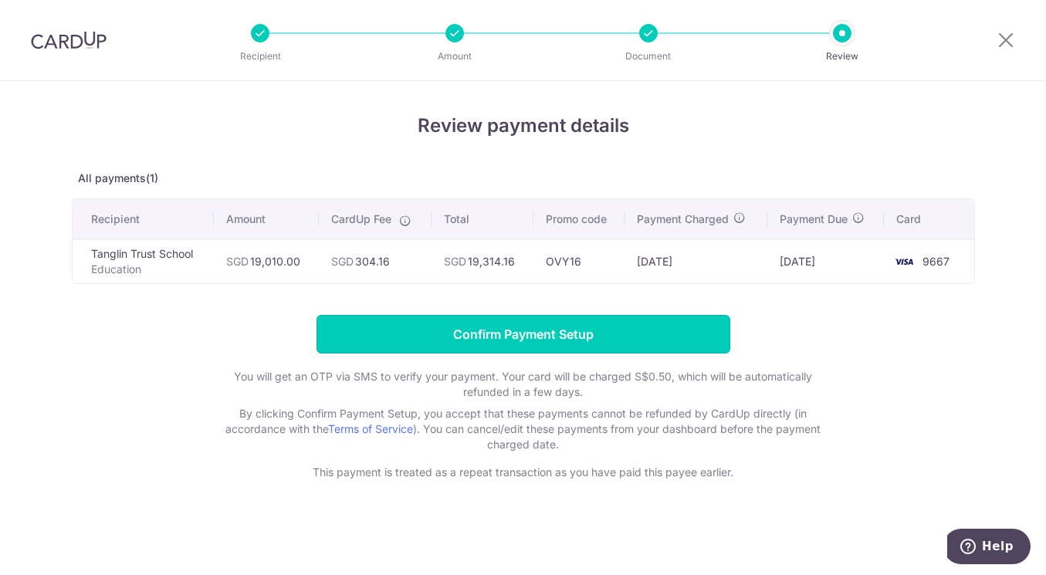
click at [528, 341] on input "Confirm Payment Setup" at bounding box center [523, 334] width 414 height 39
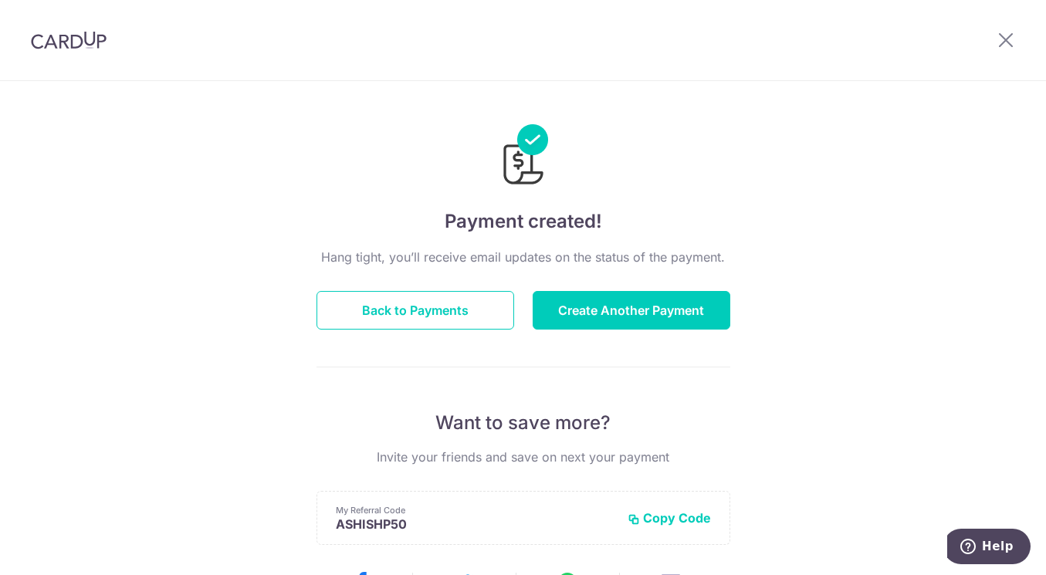
scroll to position [77, 0]
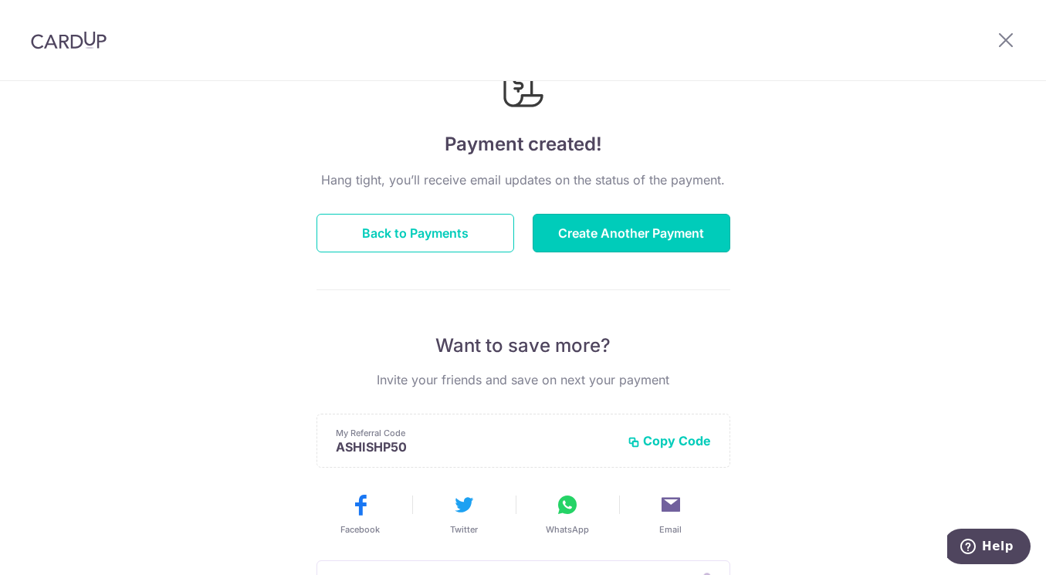
click at [642, 237] on button "Create Another Payment" at bounding box center [632, 233] width 198 height 39
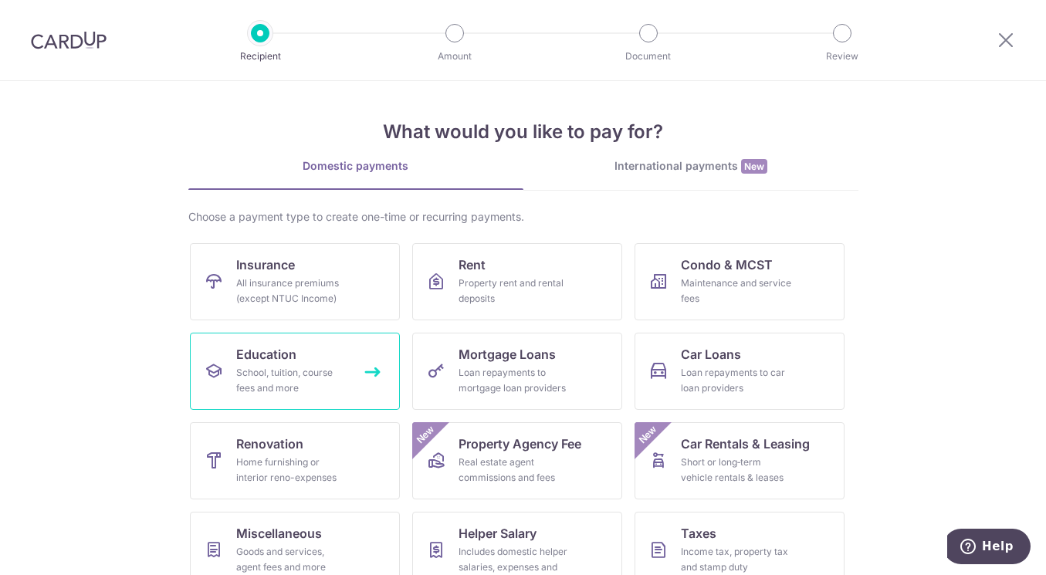
click at [249, 369] on div "School, tuition, course fees and more" at bounding box center [291, 380] width 111 height 31
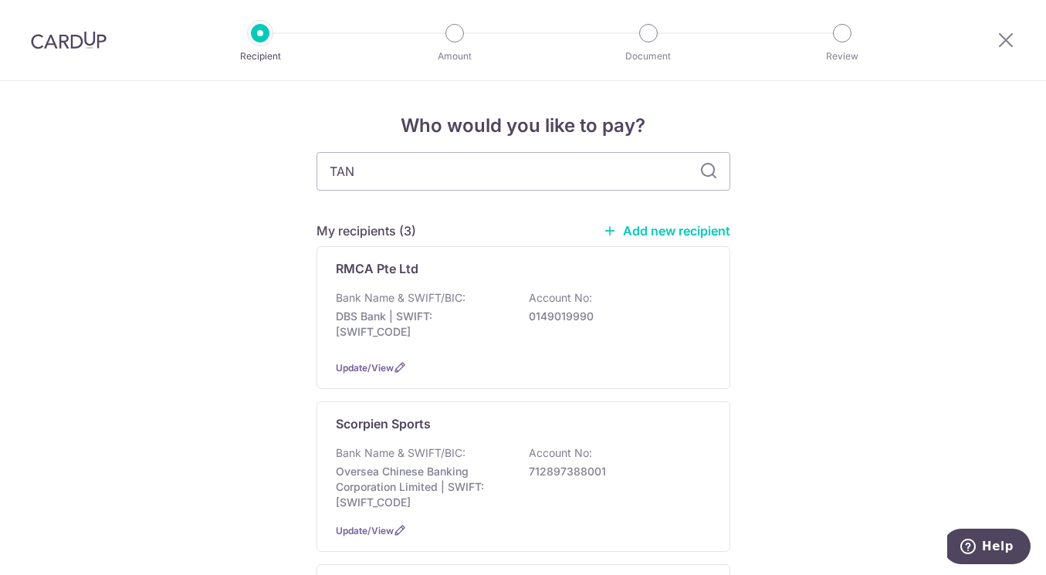
type input "TANG"
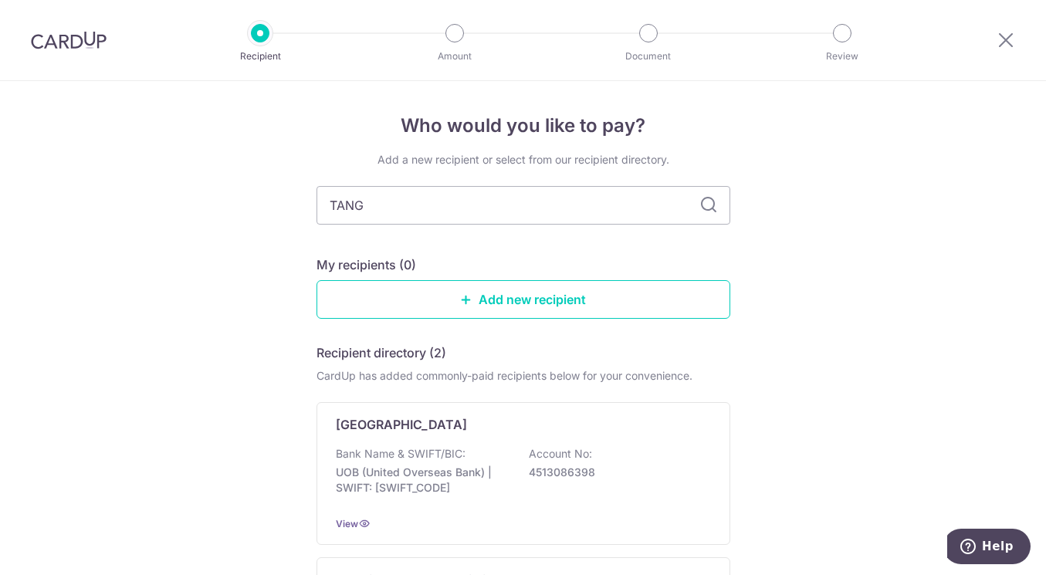
click at [438, 200] on input "TANG" at bounding box center [523, 205] width 414 height 39
type input "TANGLIN"
click at [702, 209] on icon at bounding box center [708, 205] width 19 height 19
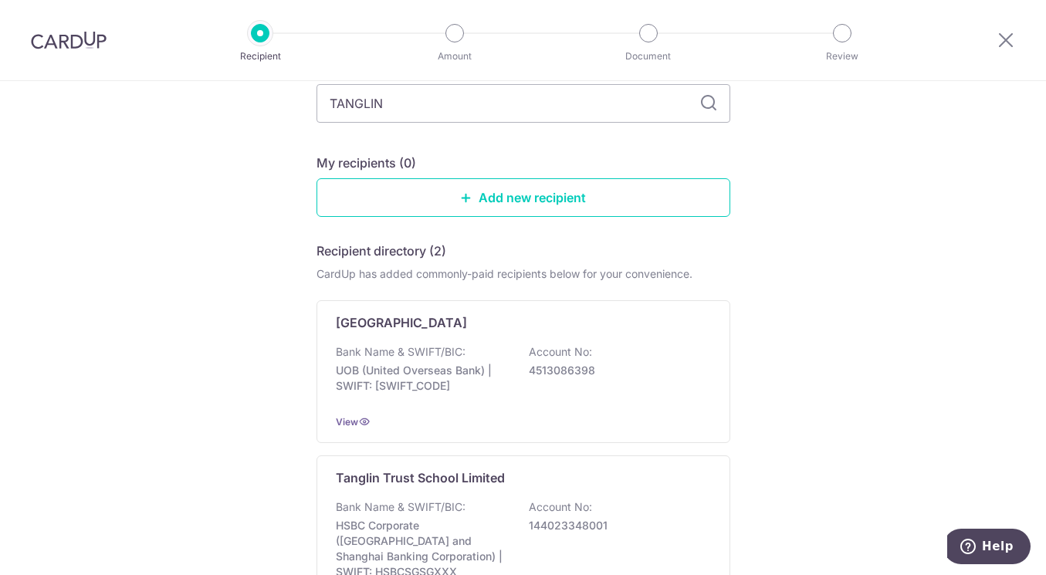
scroll to position [232, 0]
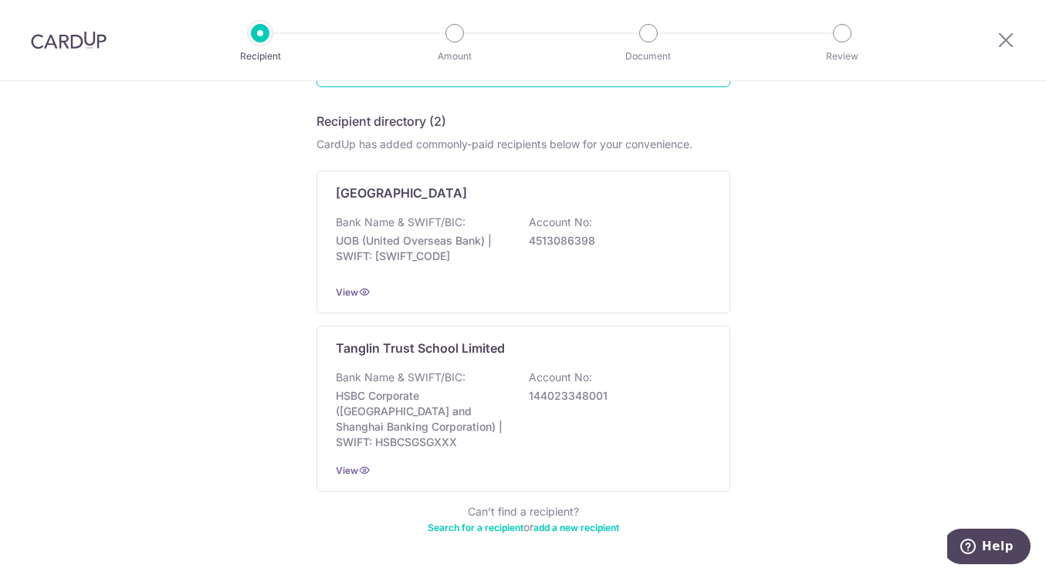
click at [400, 343] on p "Tanglin Trust School Limited" at bounding box center [420, 348] width 169 height 19
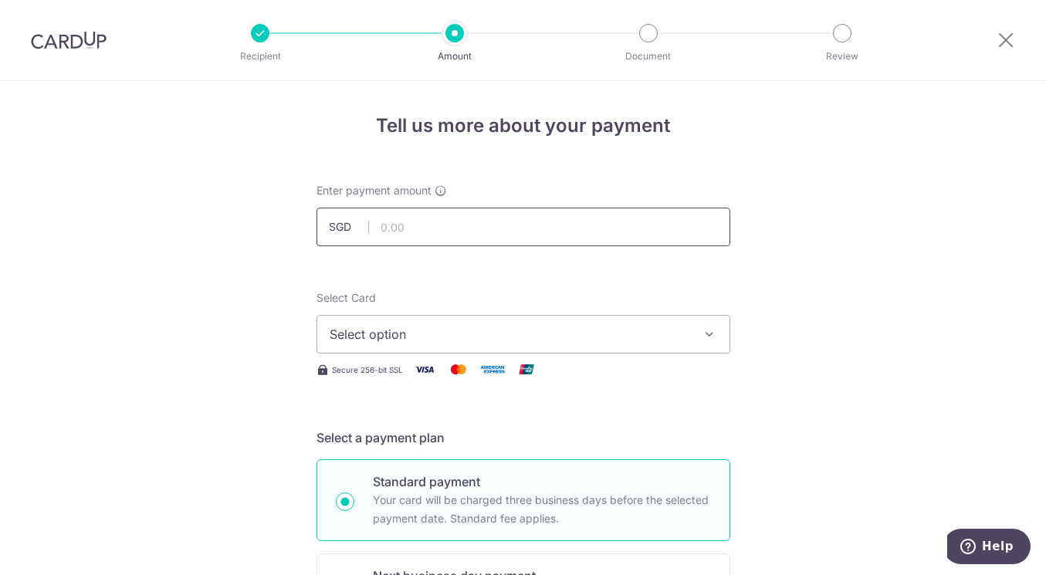
click at [483, 239] on input "text" at bounding box center [523, 227] width 414 height 39
click at [539, 190] on div "Enter payment amount SGD" at bounding box center [523, 214] width 414 height 63
click at [502, 227] on input "text" at bounding box center [523, 227] width 414 height 39
type input "15,810.00"
click at [595, 329] on span "Select option" at bounding box center [510, 334] width 360 height 19
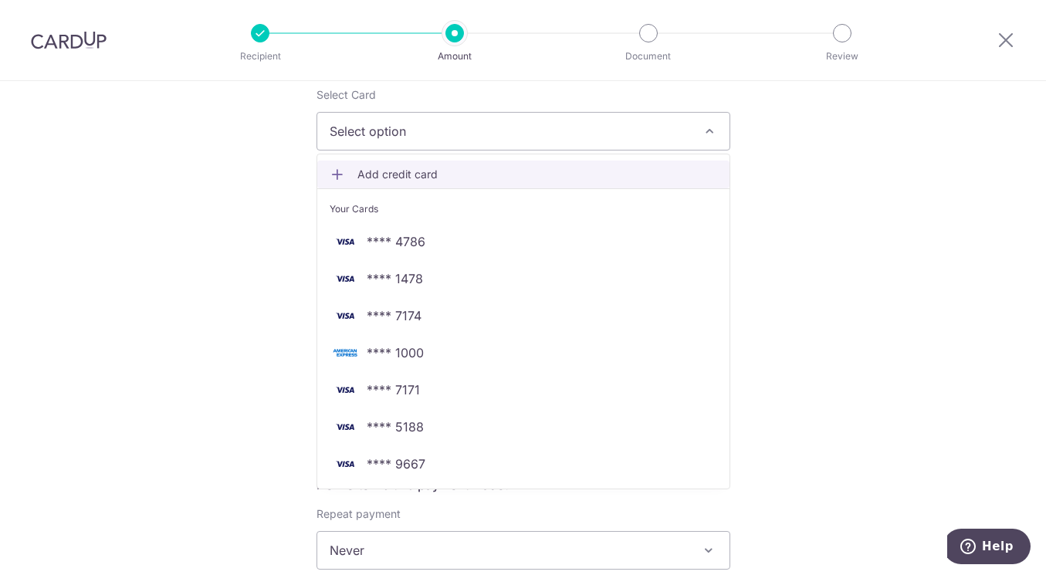
scroll to position [204, 0]
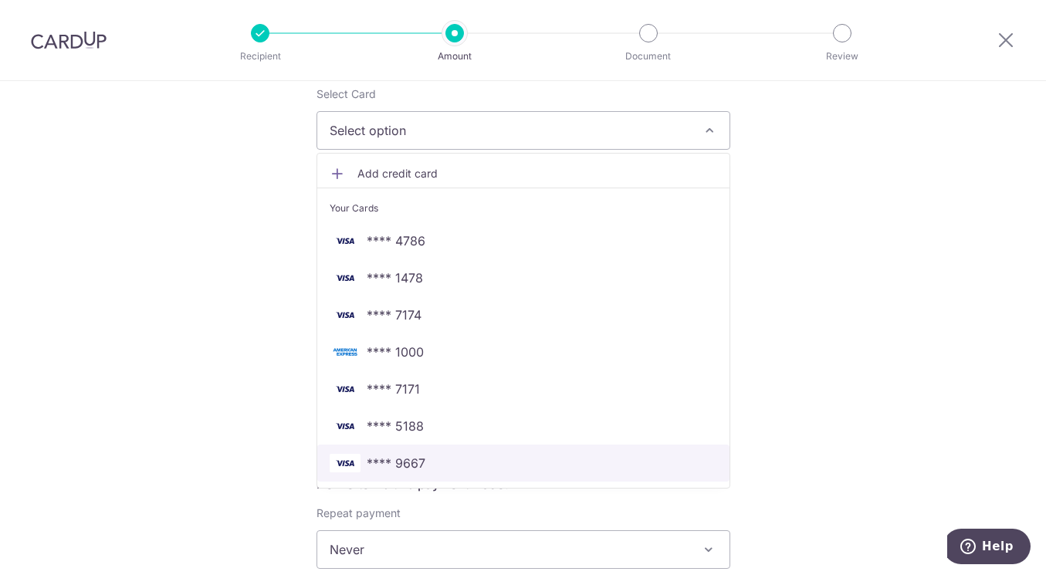
click at [408, 456] on span "**** 9667" at bounding box center [396, 463] width 59 height 19
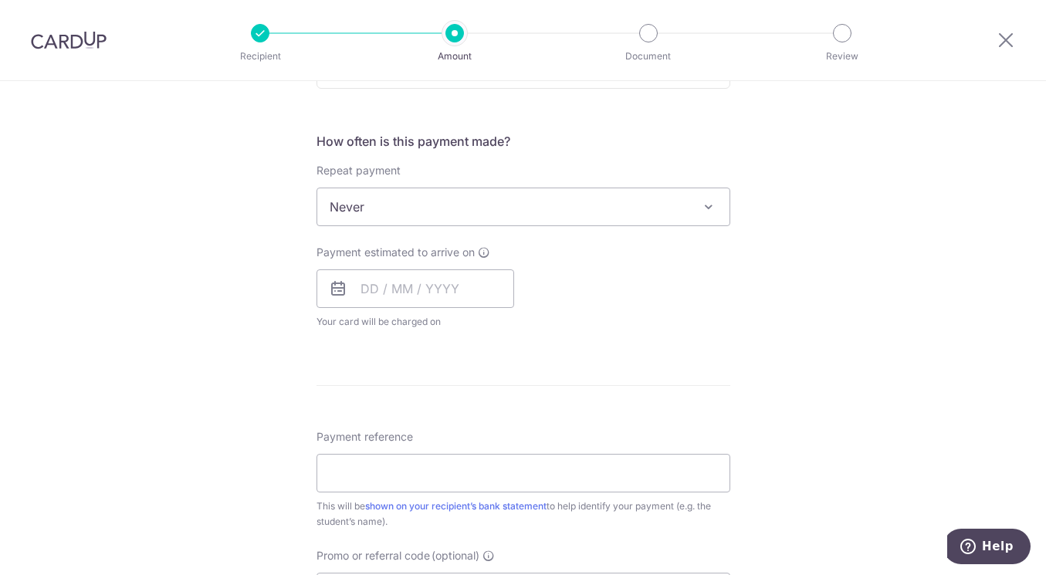
scroll to position [572, 0]
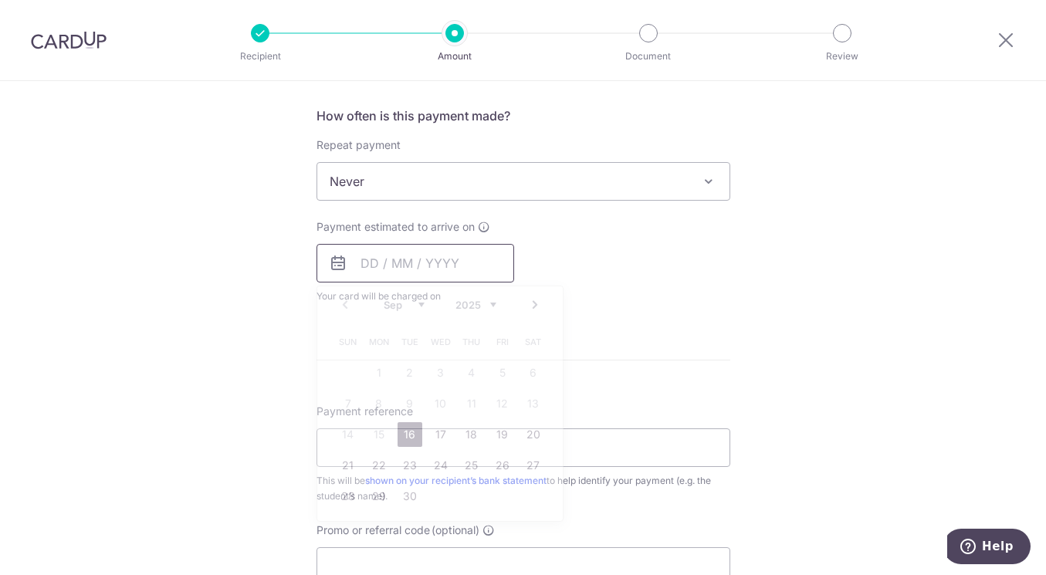
click at [362, 266] on input "text" at bounding box center [415, 263] width 198 height 39
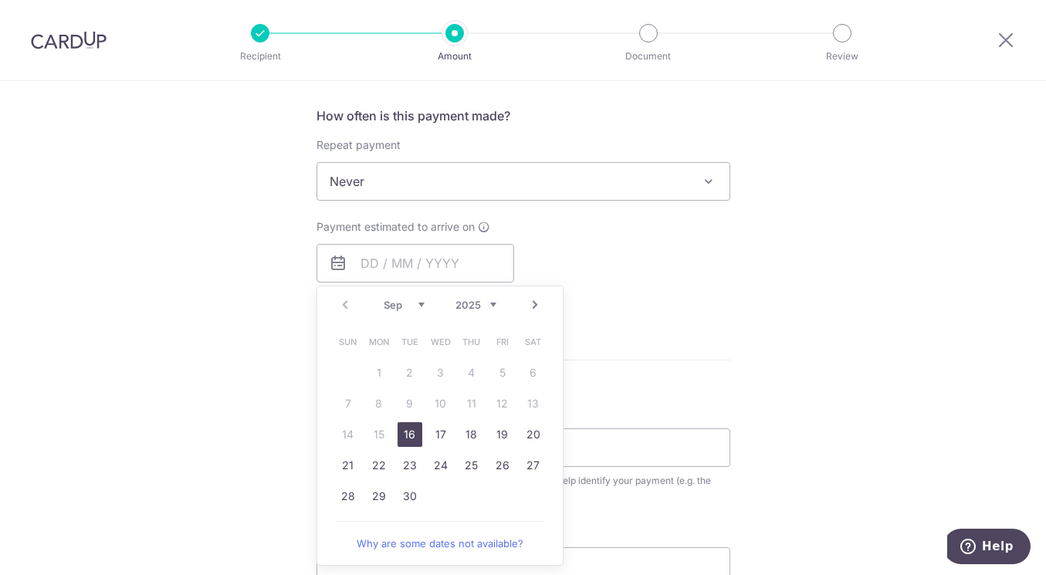
click at [409, 435] on link "16" at bounding box center [410, 434] width 25 height 25
type input "16/09/2025"
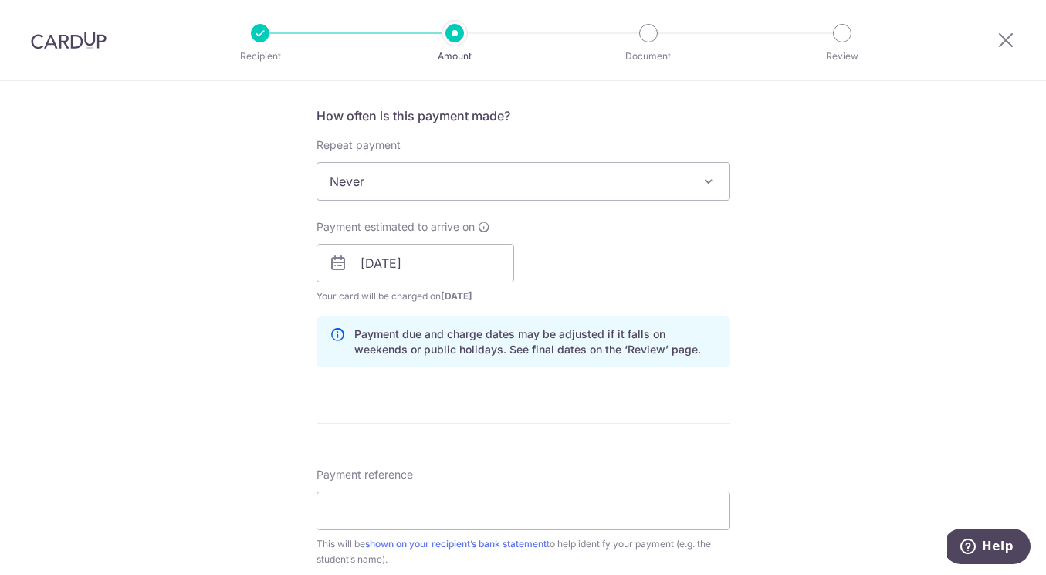
drag, startPoint x: 575, startPoint y: 488, endPoint x: 567, endPoint y: 500, distance: 14.6
click at [573, 496] on div "Payment reference This will be shown on your recipient’s bank statement to help…" at bounding box center [523, 517] width 414 height 100
click at [551, 503] on input "Payment reference" at bounding box center [523, 511] width 414 height 39
type input "m"
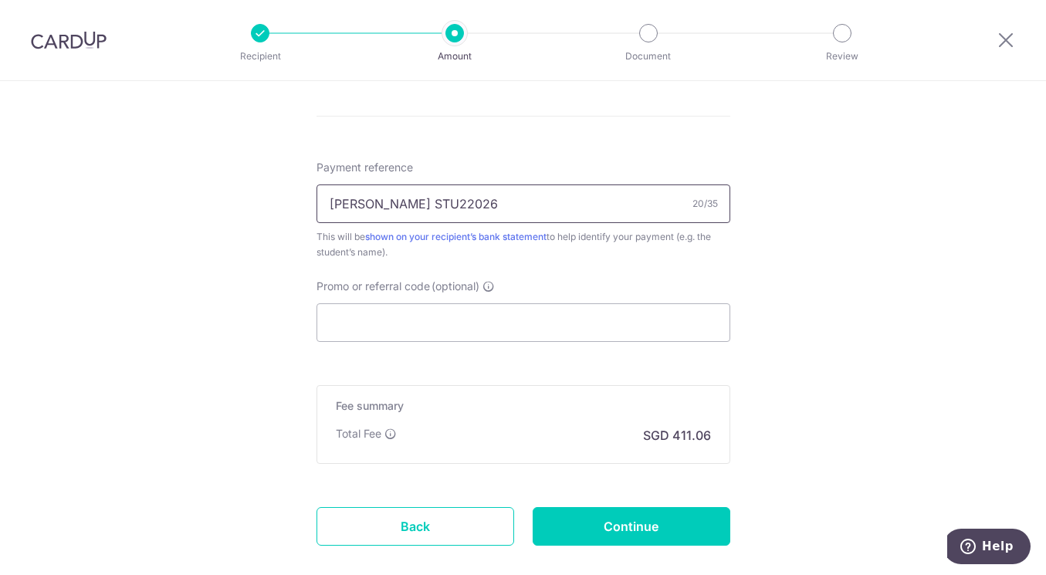
scroll to position [880, 0]
type input "MIIHIR MEHN STU22026"
click at [358, 317] on input "Promo or referral code (optional)" at bounding box center [523, 322] width 414 height 39
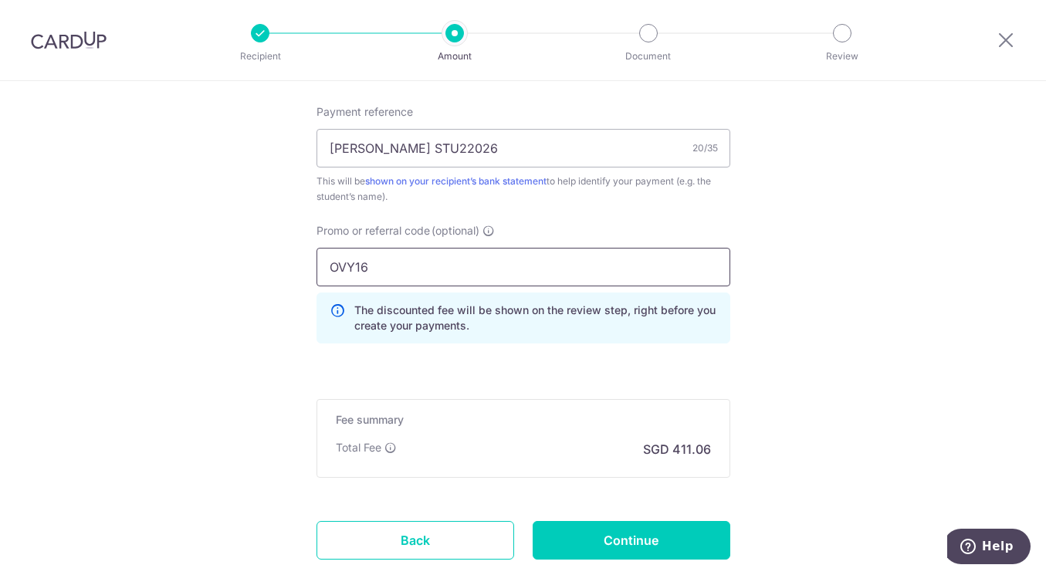
scroll to position [1035, 0]
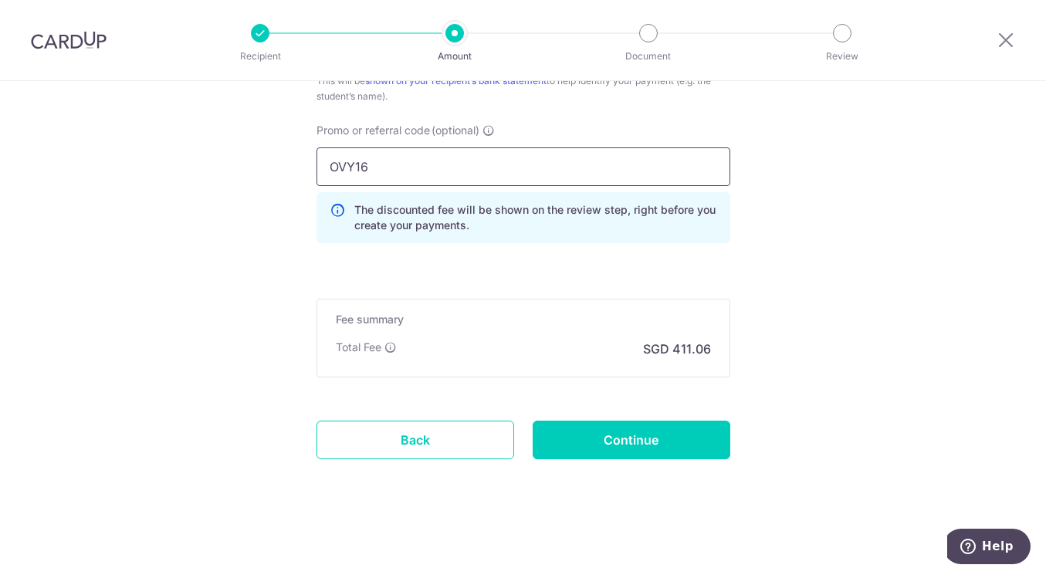
type input "OVY16"
click at [649, 428] on input "Continue" at bounding box center [632, 440] width 198 height 39
type input "Create Schedule"
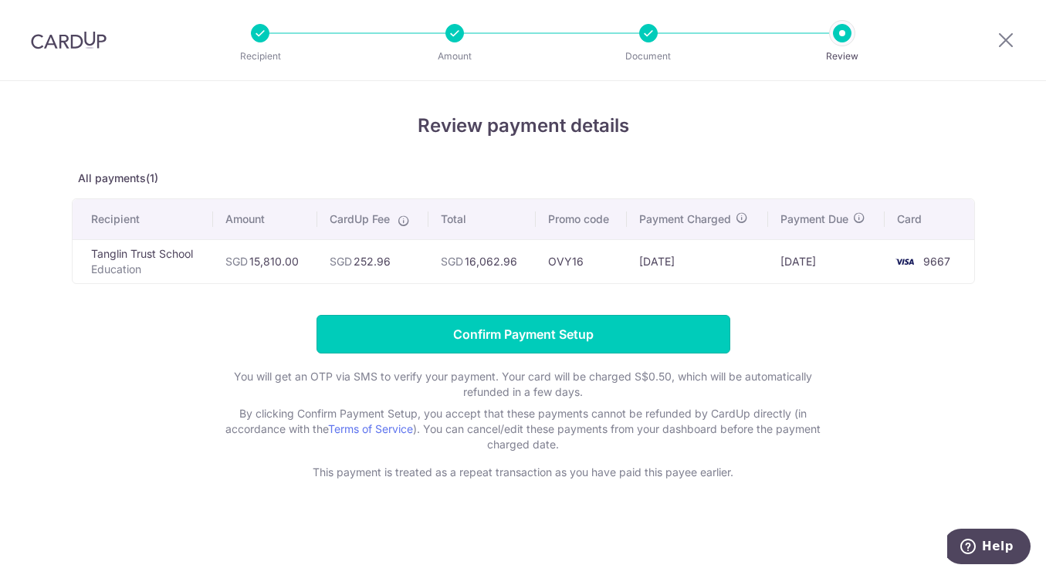
click at [550, 337] on input "Confirm Payment Setup" at bounding box center [523, 334] width 414 height 39
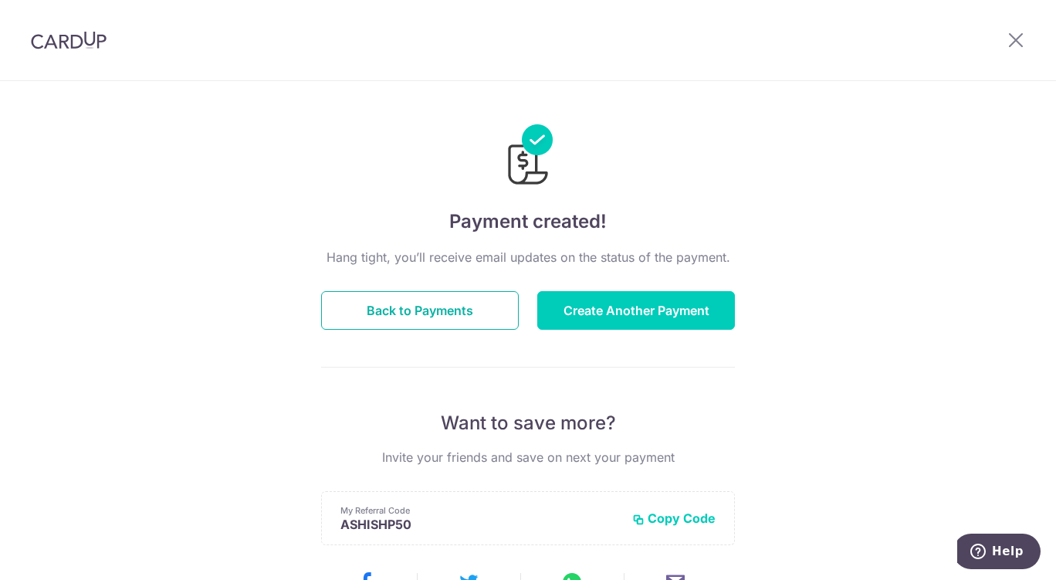
click at [483, 317] on button "Back to Payments" at bounding box center [420, 310] width 198 height 39
